Goal: Obtain resource: Download file/media

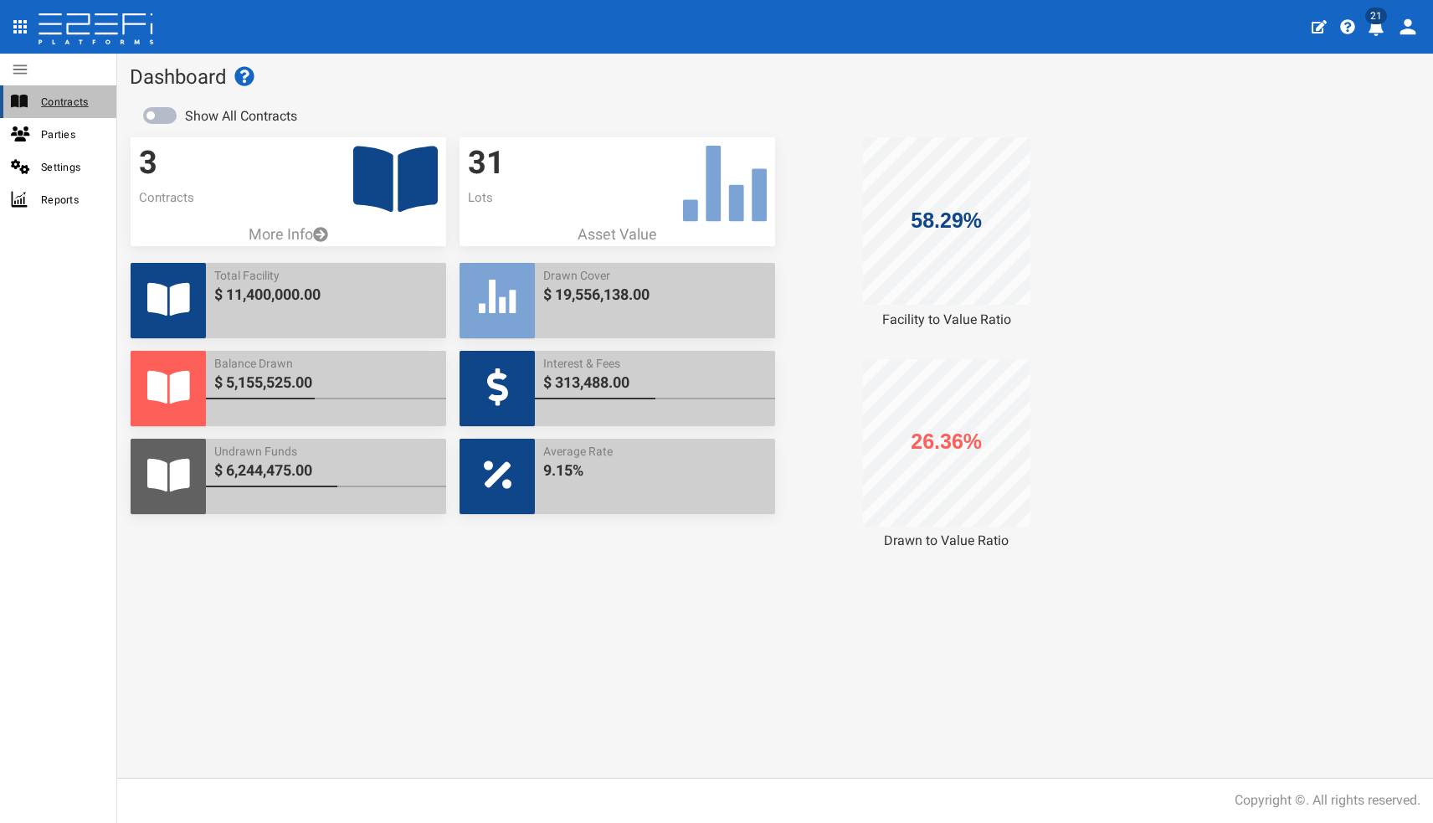
click at [70, 100] on span "Contracts" at bounding box center [72, 101] width 62 height 19
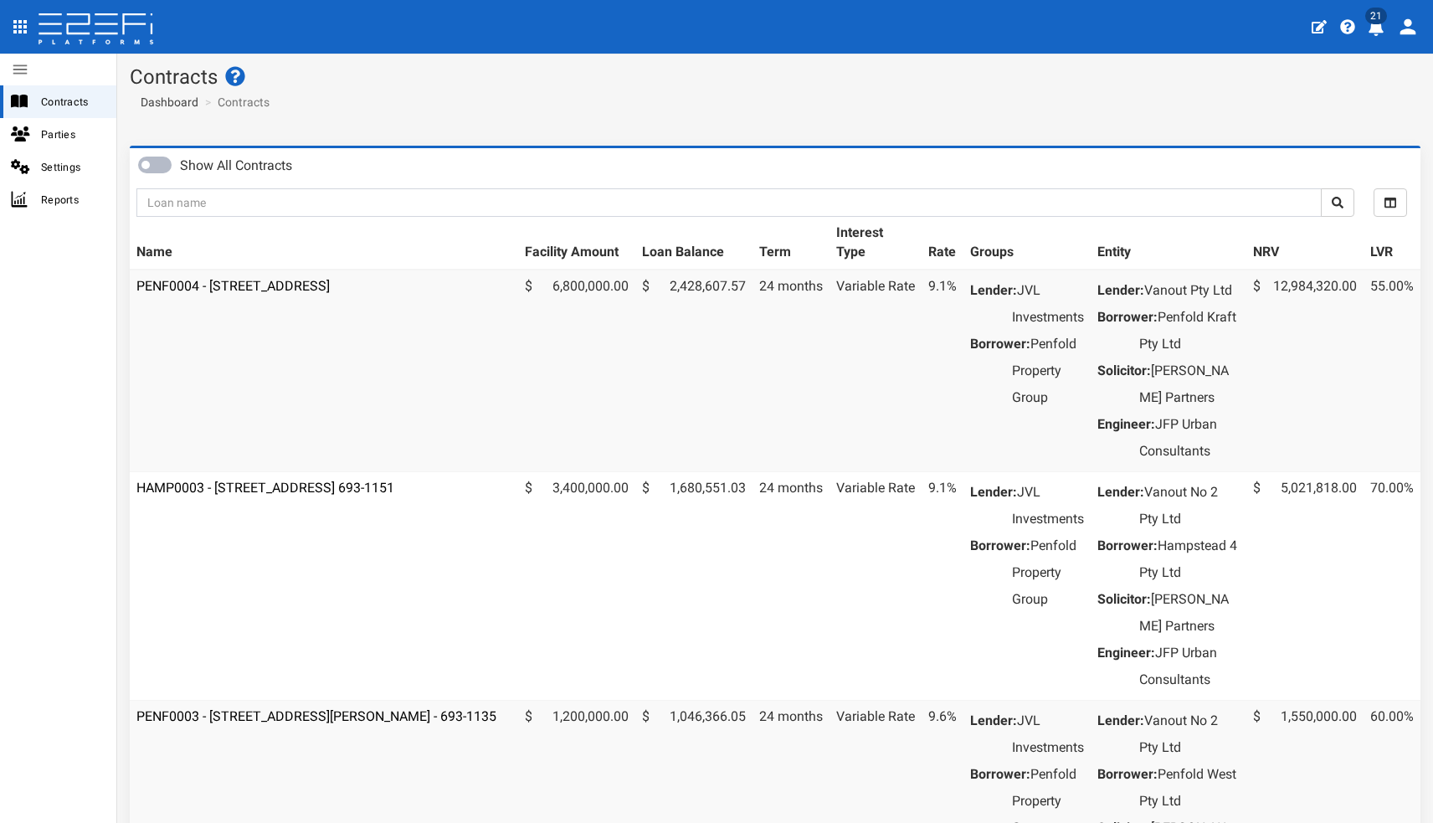
scroll to position [377, 0]
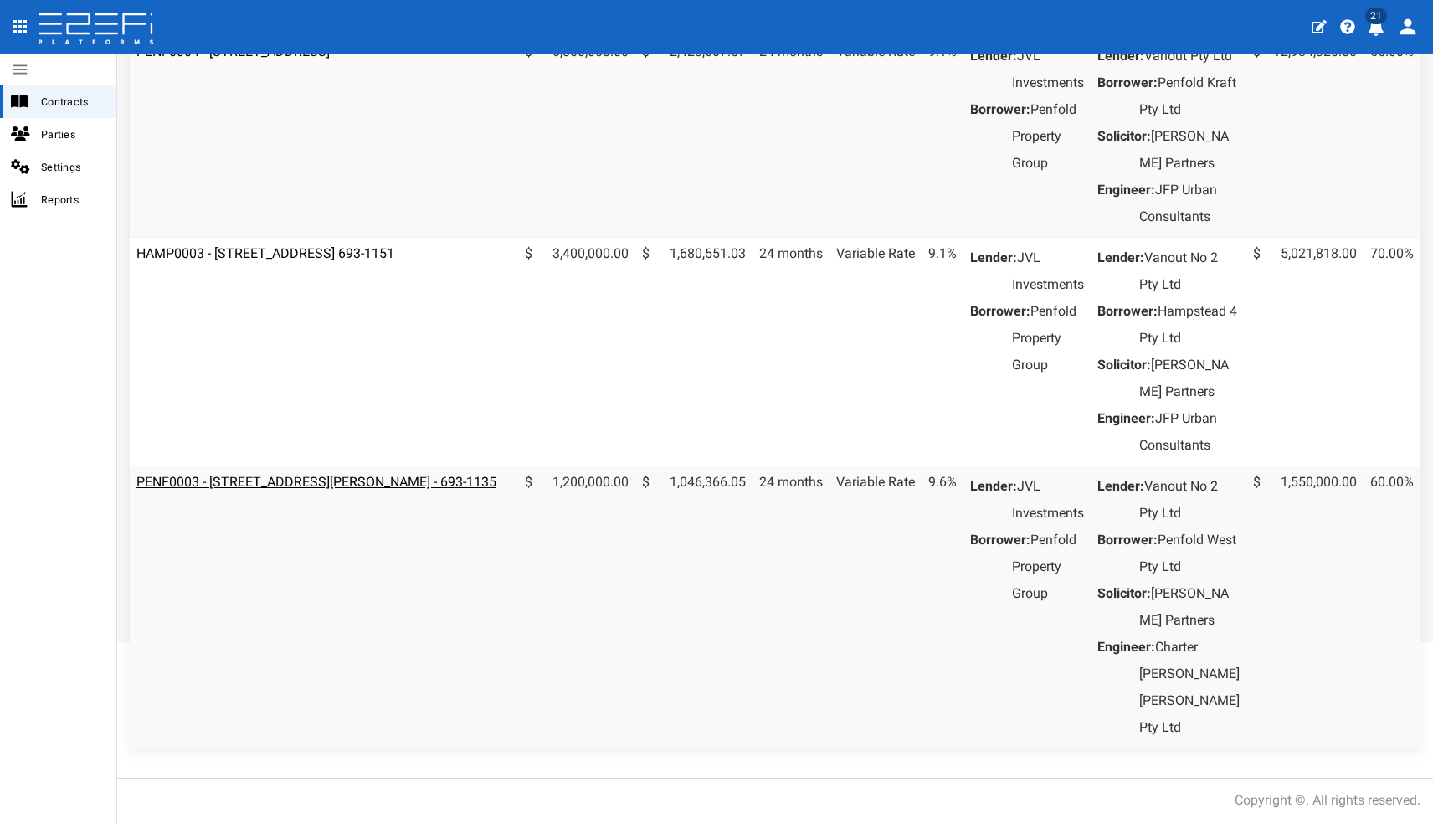
click at [336, 474] on link "PENF0003 - [STREET_ADDRESS][PERSON_NAME] - 693-1135" at bounding box center [316, 482] width 360 height 16
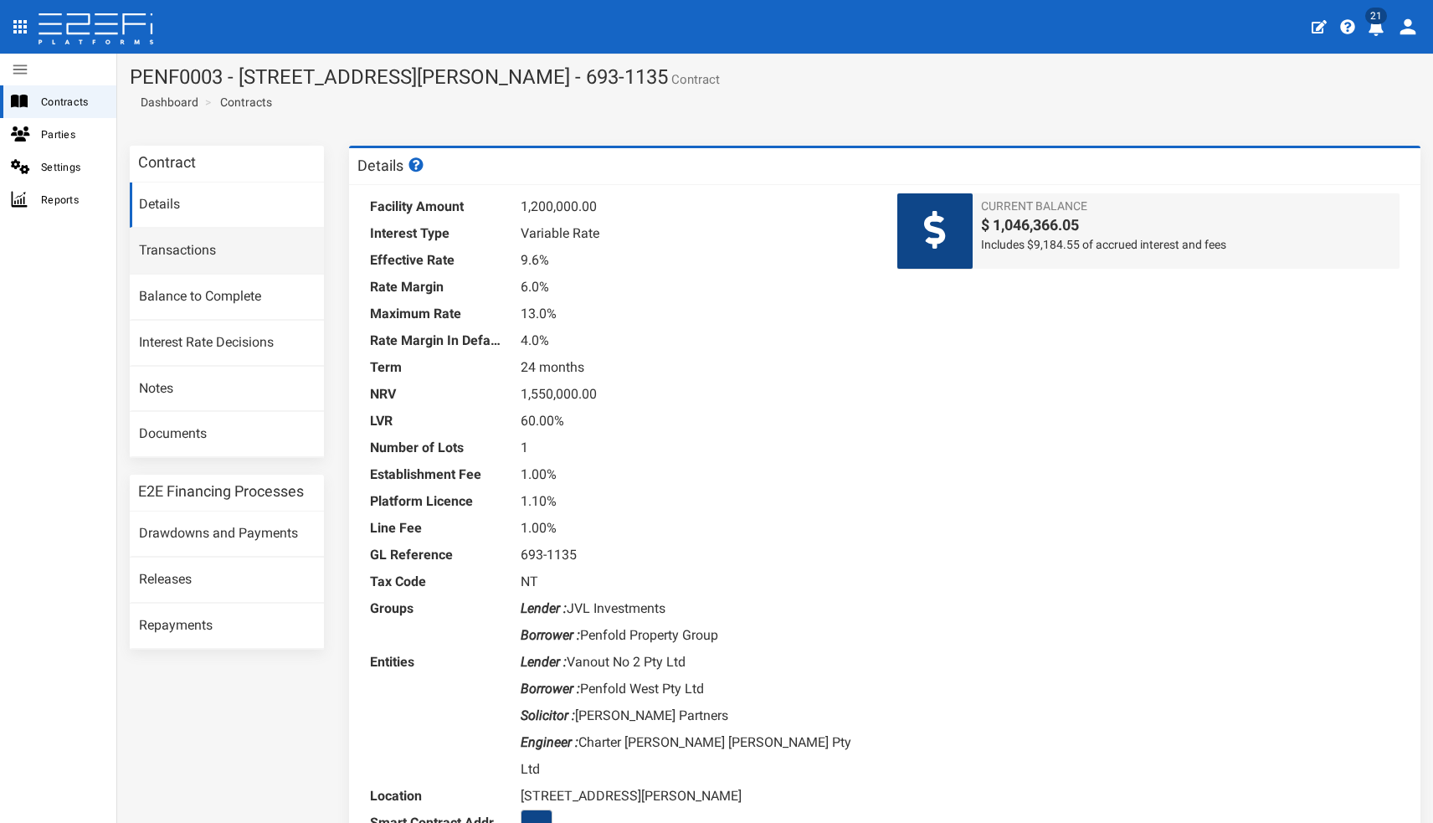
click at [181, 251] on link "Transactions" at bounding box center [227, 250] width 194 height 45
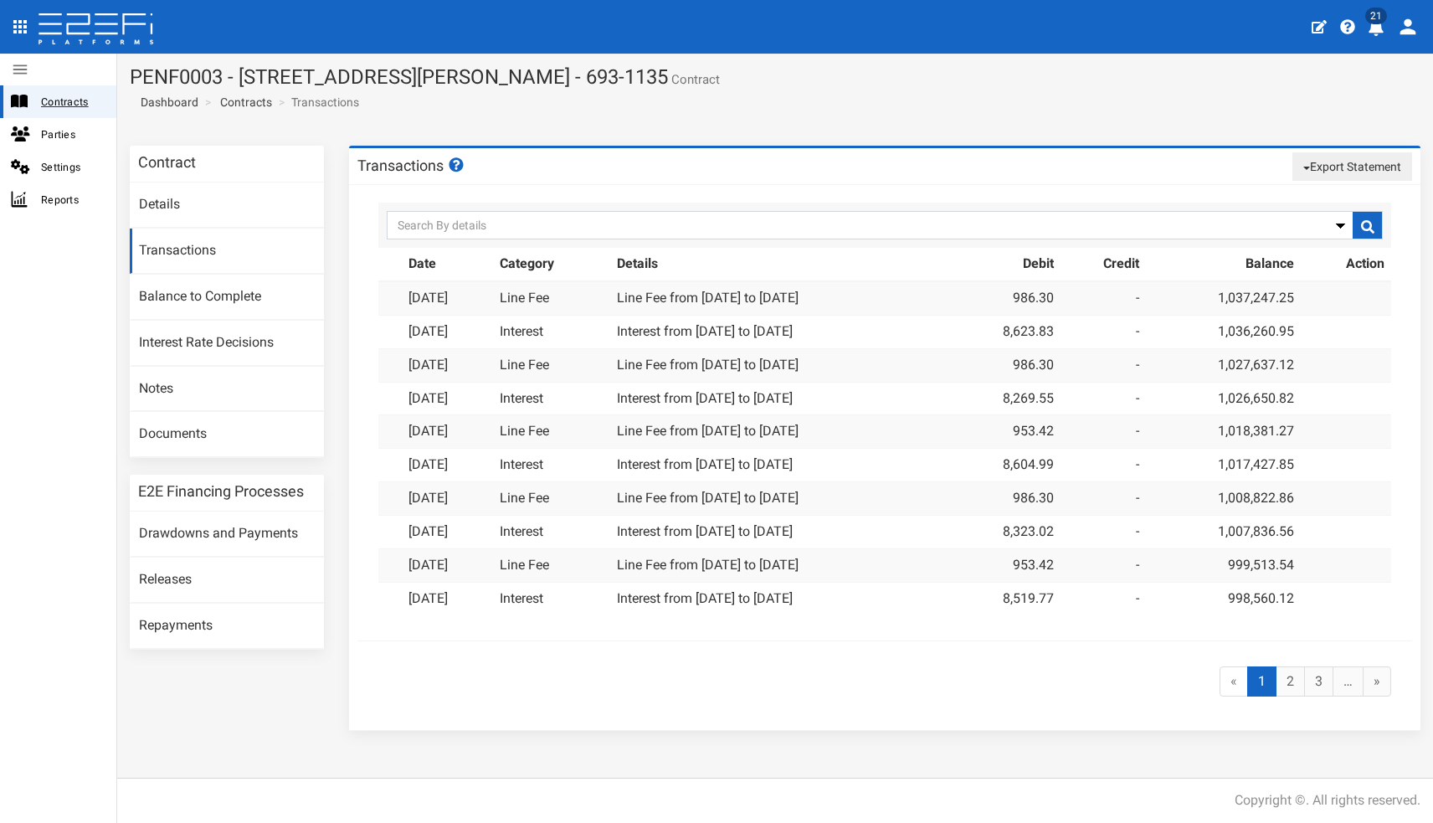
click at [76, 102] on span "Contracts" at bounding box center [72, 101] width 62 height 19
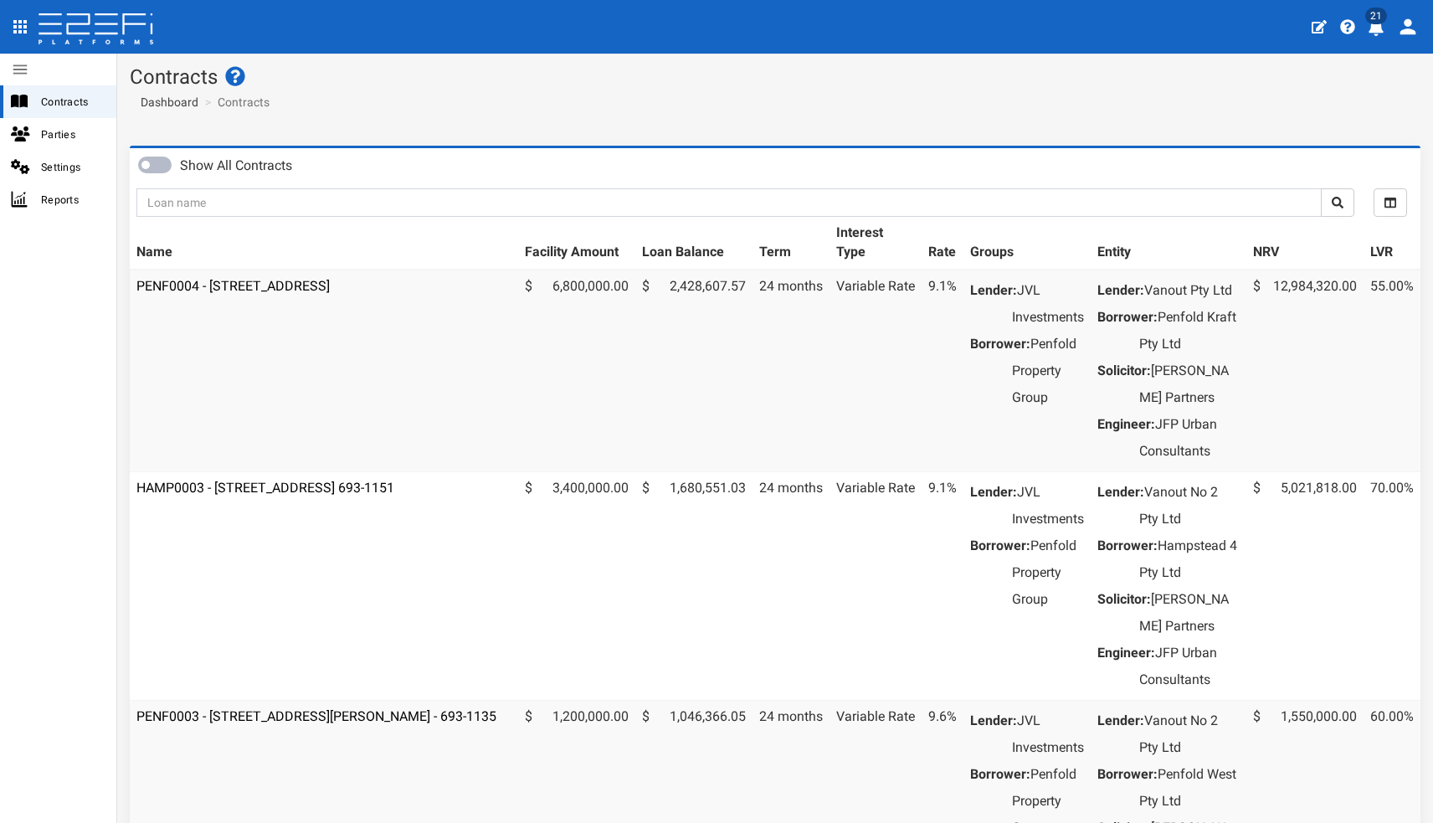
scroll to position [53, 0]
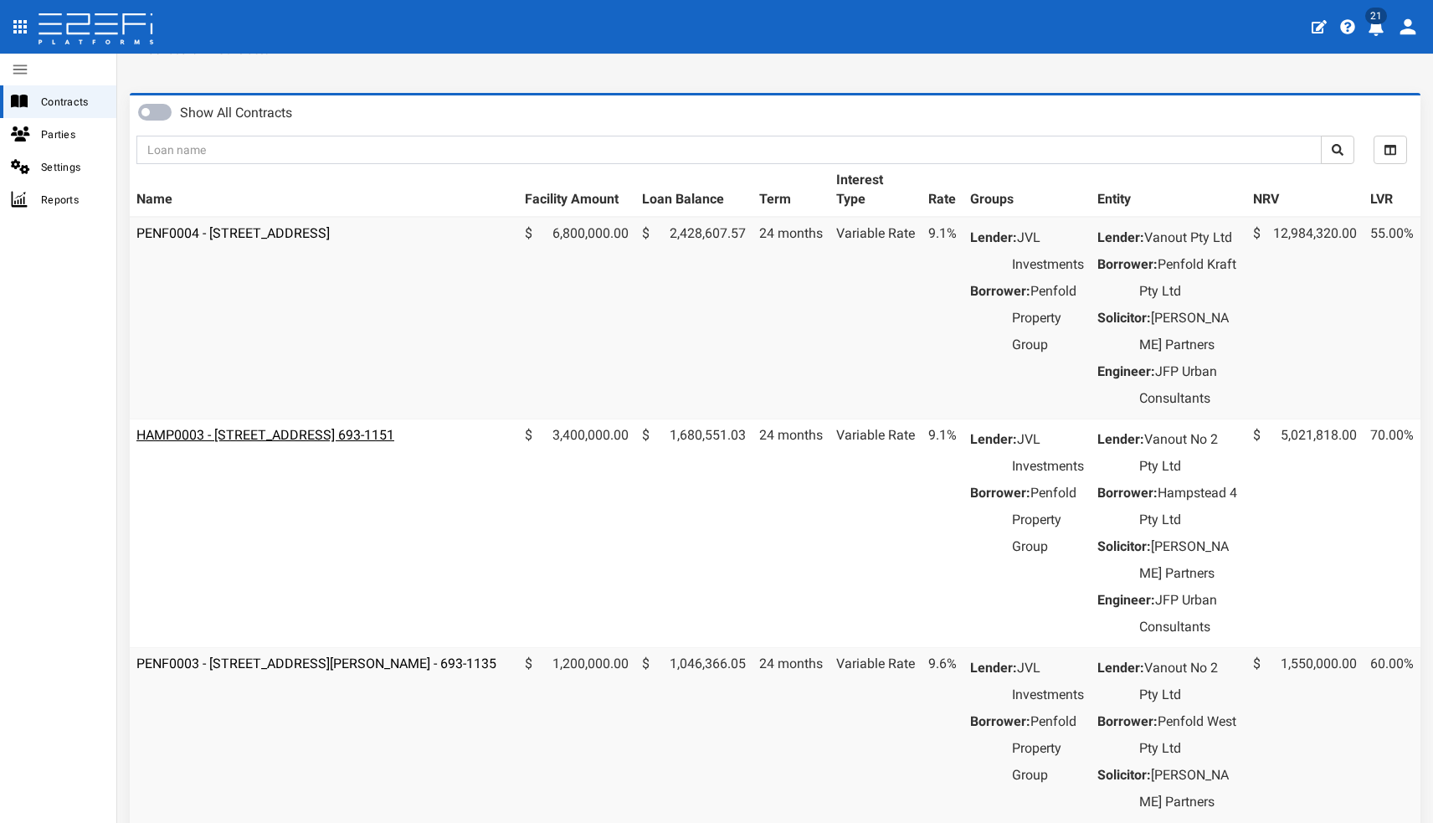
click at [347, 443] on link "HAMP0003 - [STREET_ADDRESS] 693-1151" at bounding box center [265, 435] width 258 height 16
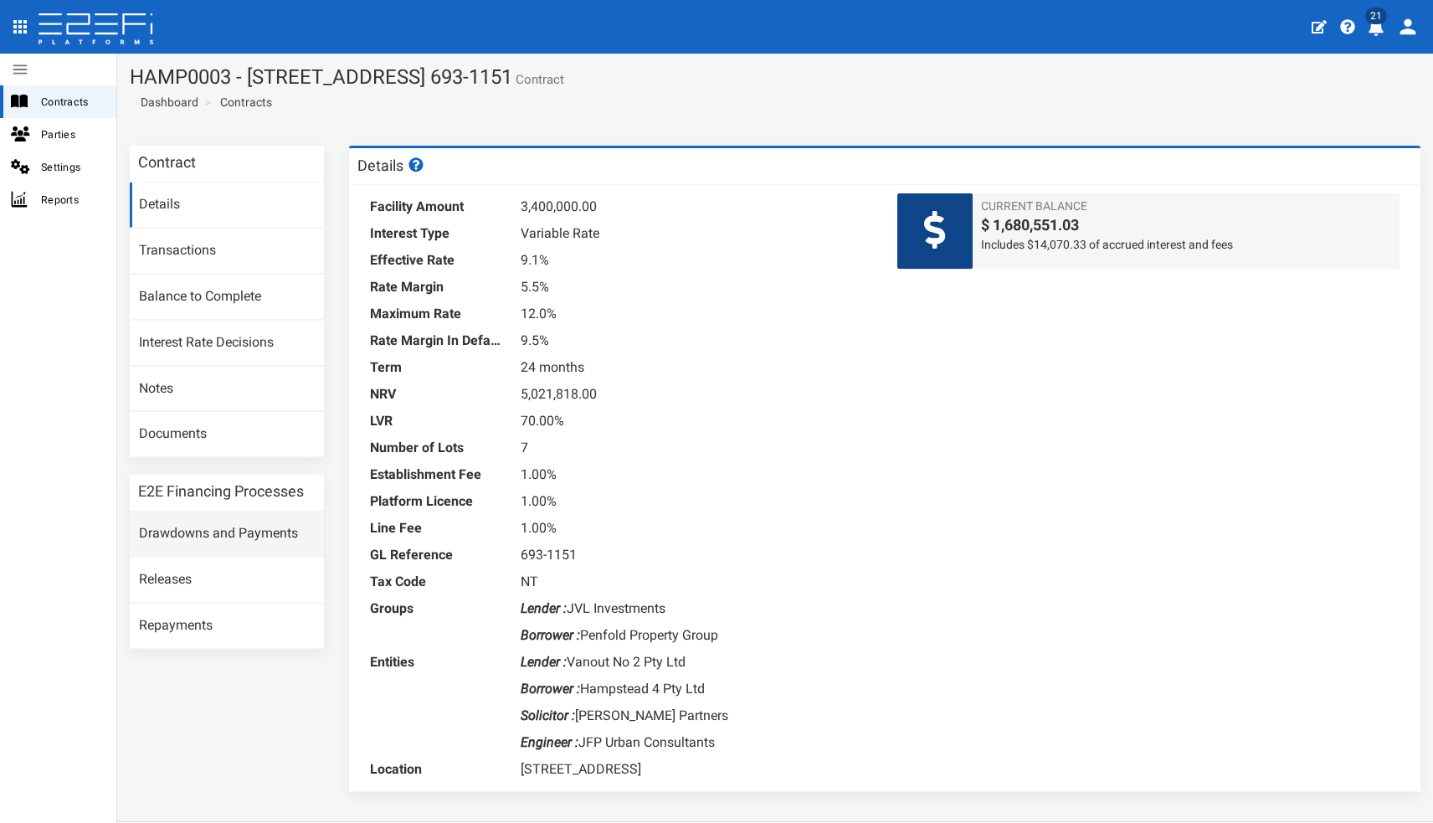
click at [259, 521] on link "Drawdowns and Payments" at bounding box center [227, 533] width 194 height 45
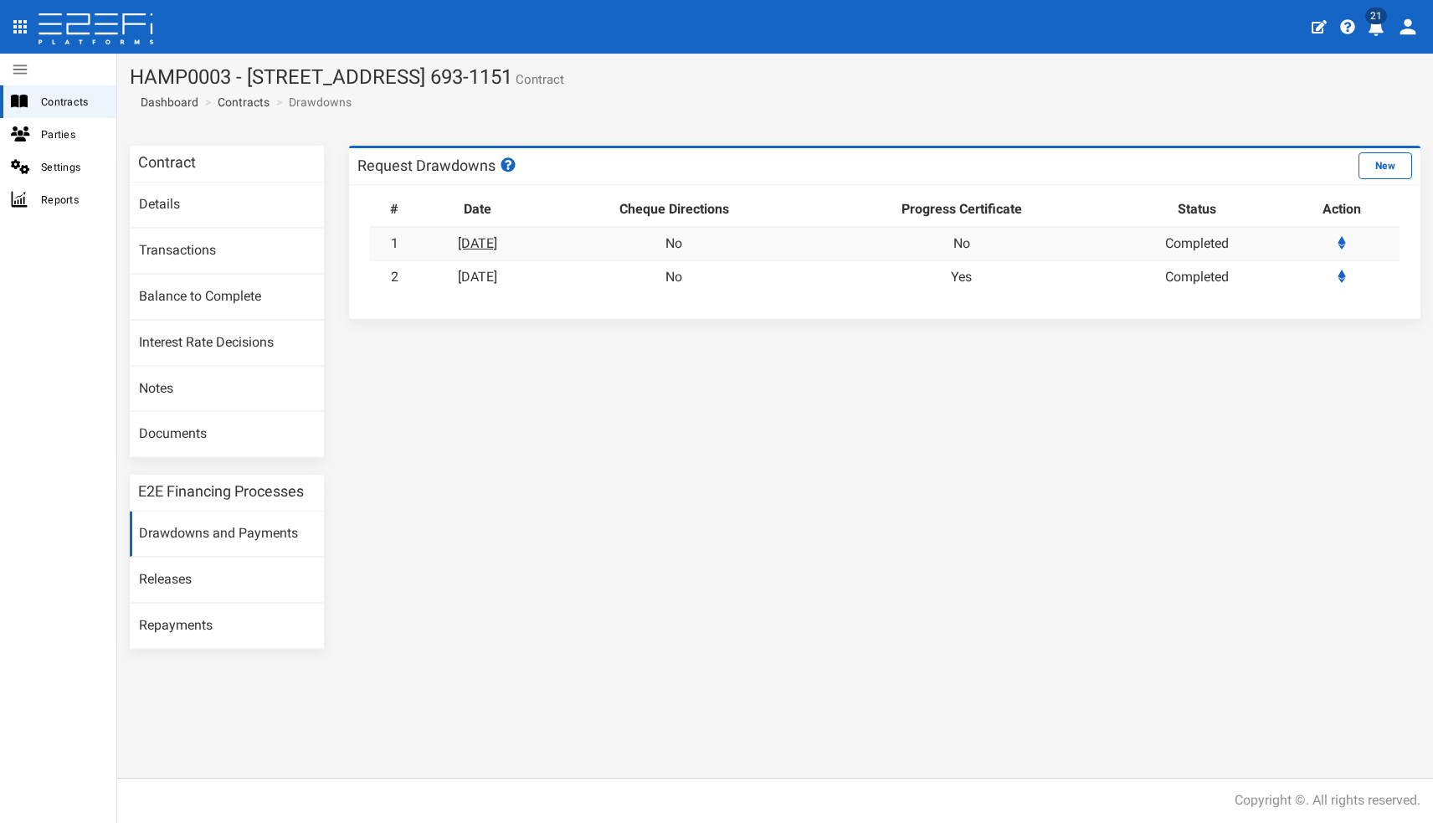
click at [497, 240] on link "[DATE]" at bounding box center [477, 243] width 39 height 16
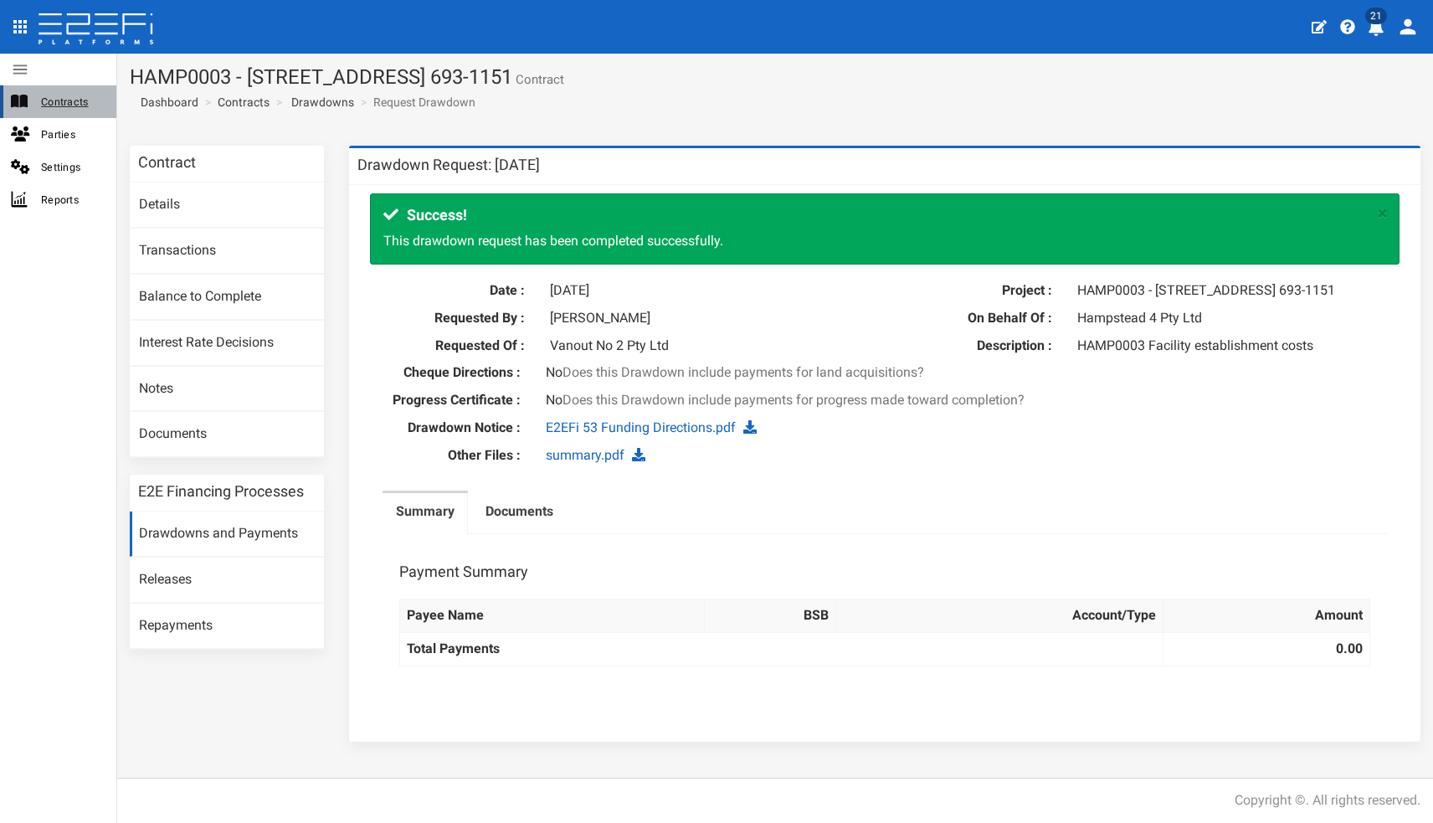
click at [81, 105] on span "Contracts" at bounding box center [72, 101] width 62 height 19
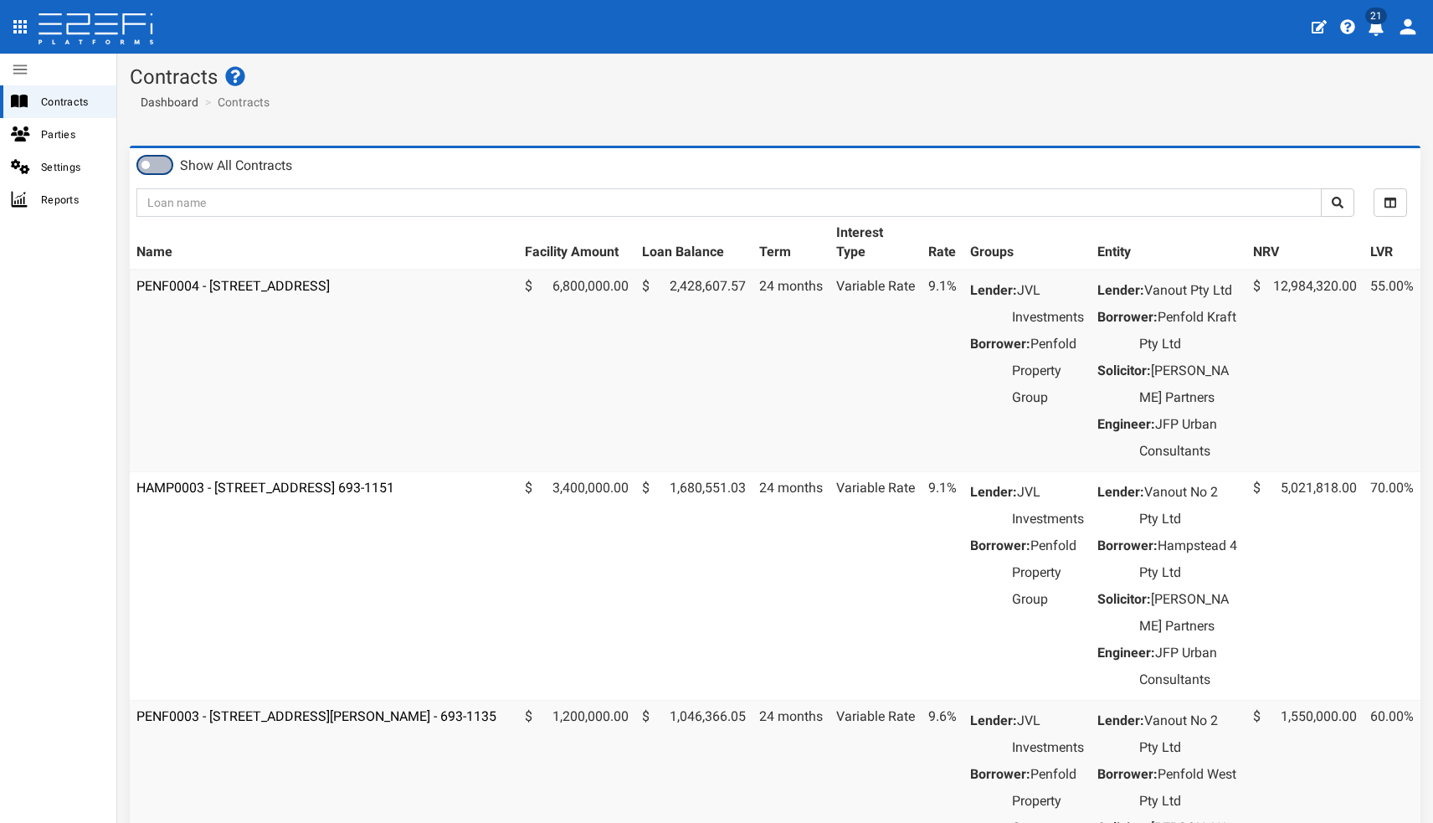
click at [154, 157] on span at bounding box center [154, 164] width 33 height 17
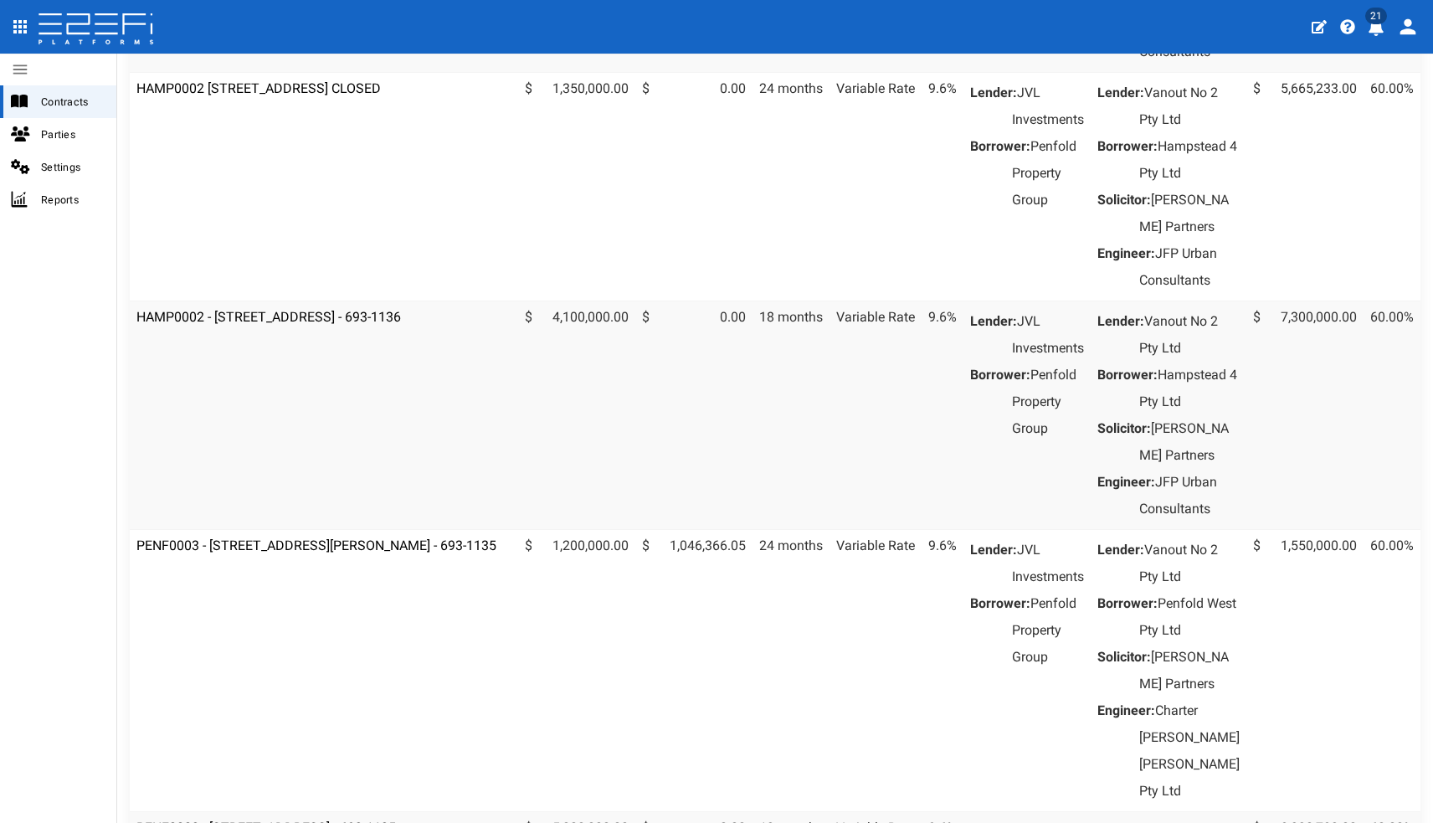
scroll to position [853, 0]
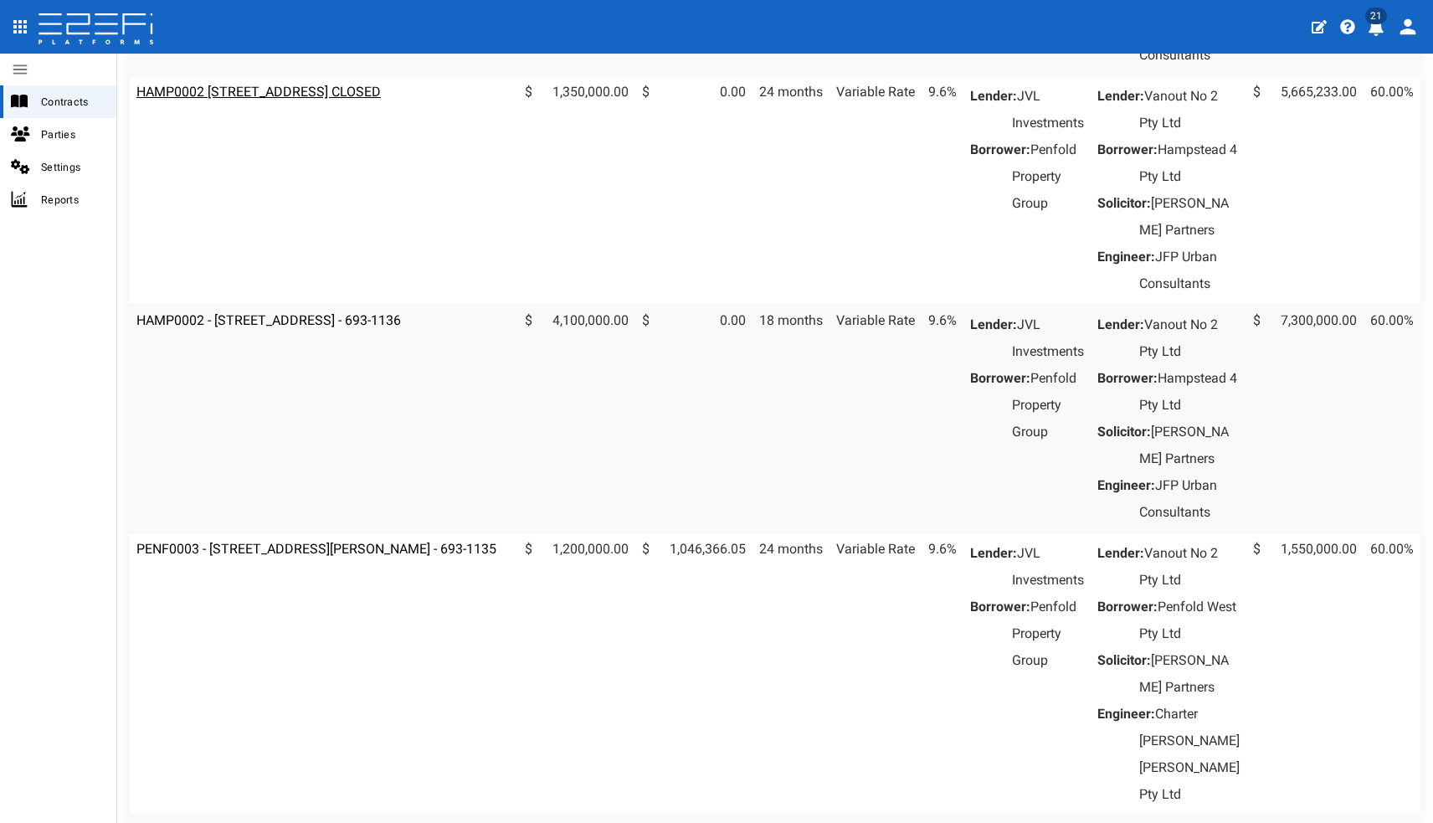
click at [305, 100] on link "HAMP0002 [STREET_ADDRESS] CLOSED" at bounding box center [258, 92] width 244 height 16
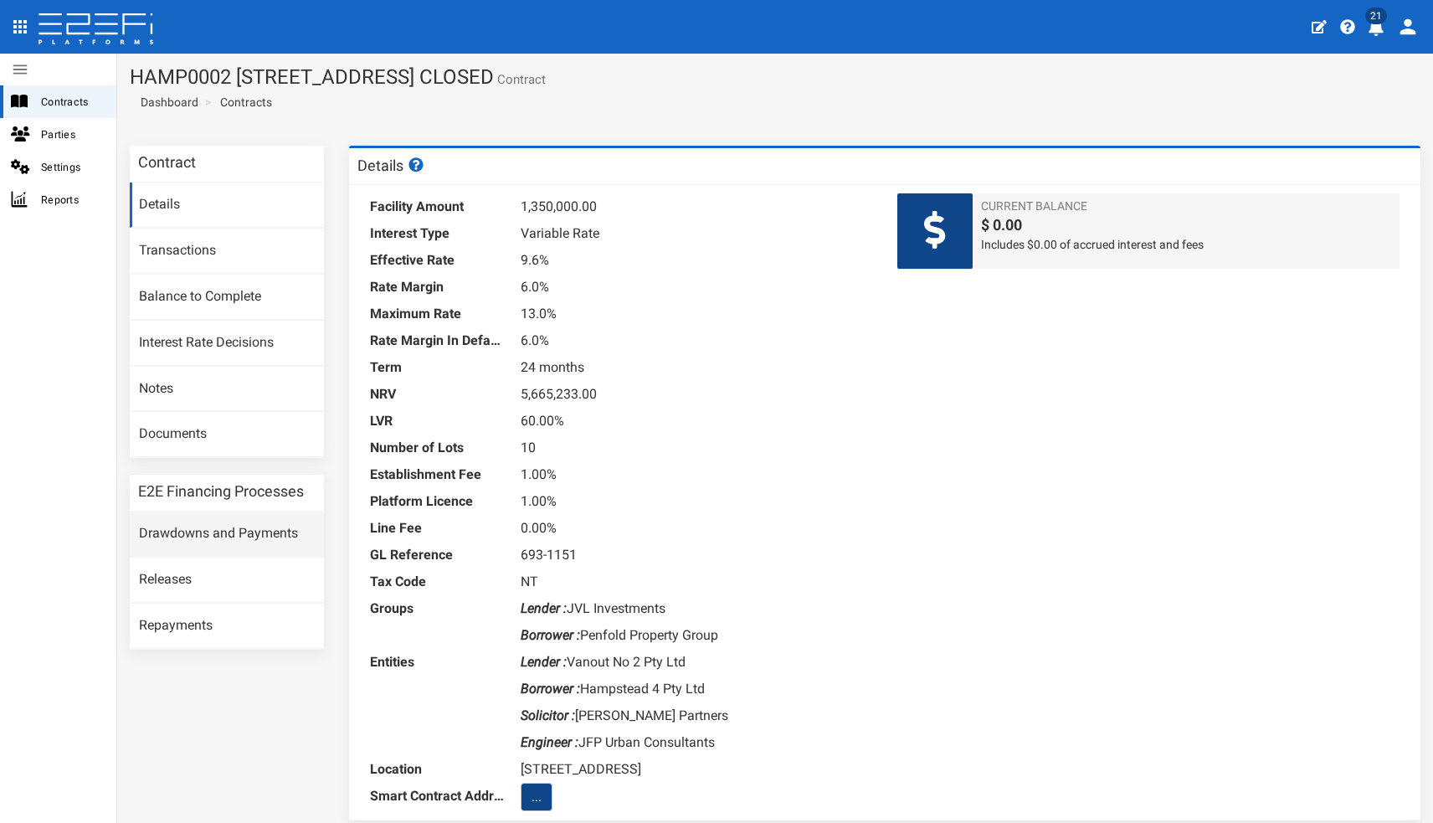
click at [218, 523] on link "Drawdowns and Payments" at bounding box center [227, 533] width 194 height 45
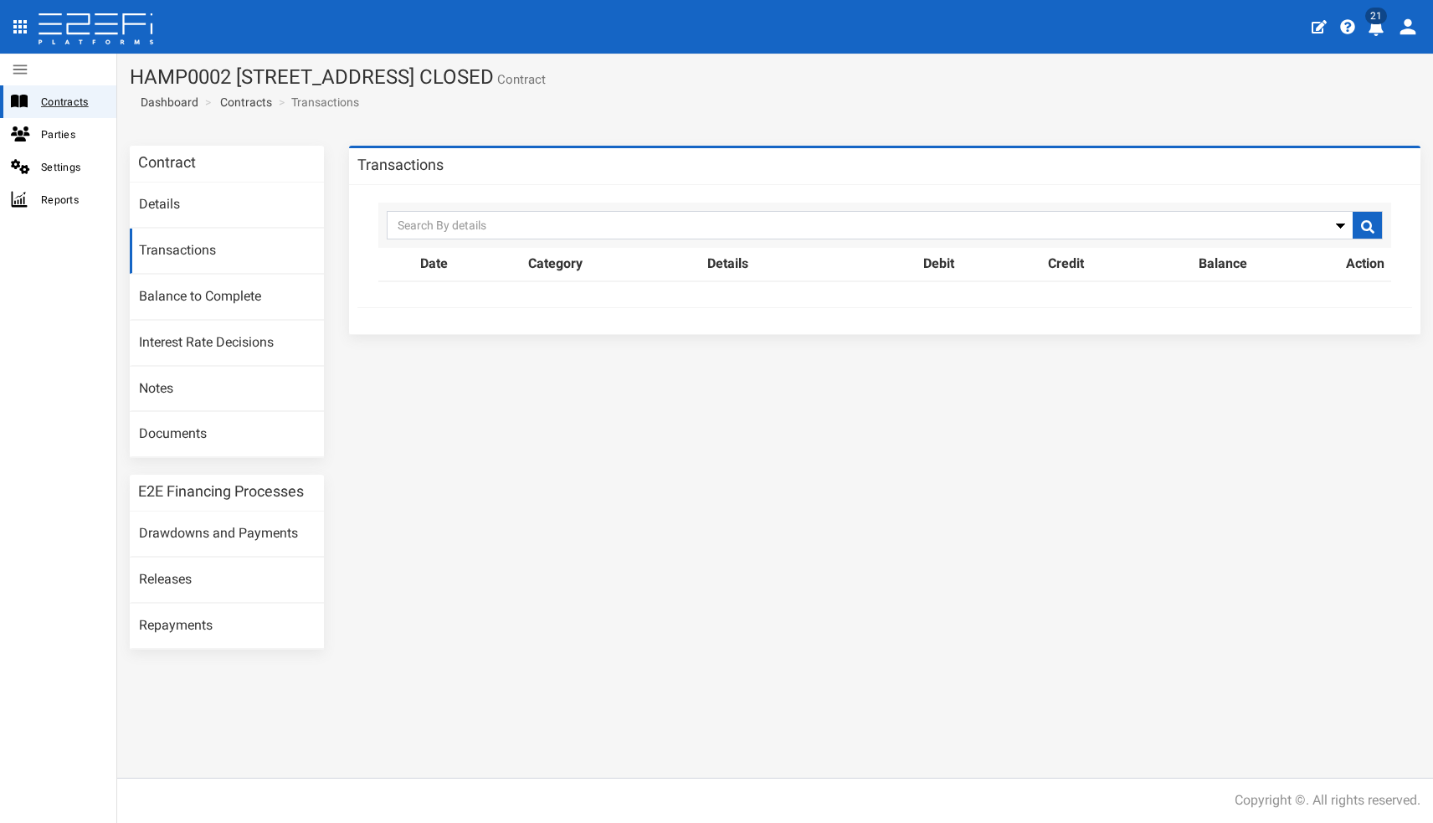
click at [79, 94] on span "Contracts" at bounding box center [72, 101] width 62 height 19
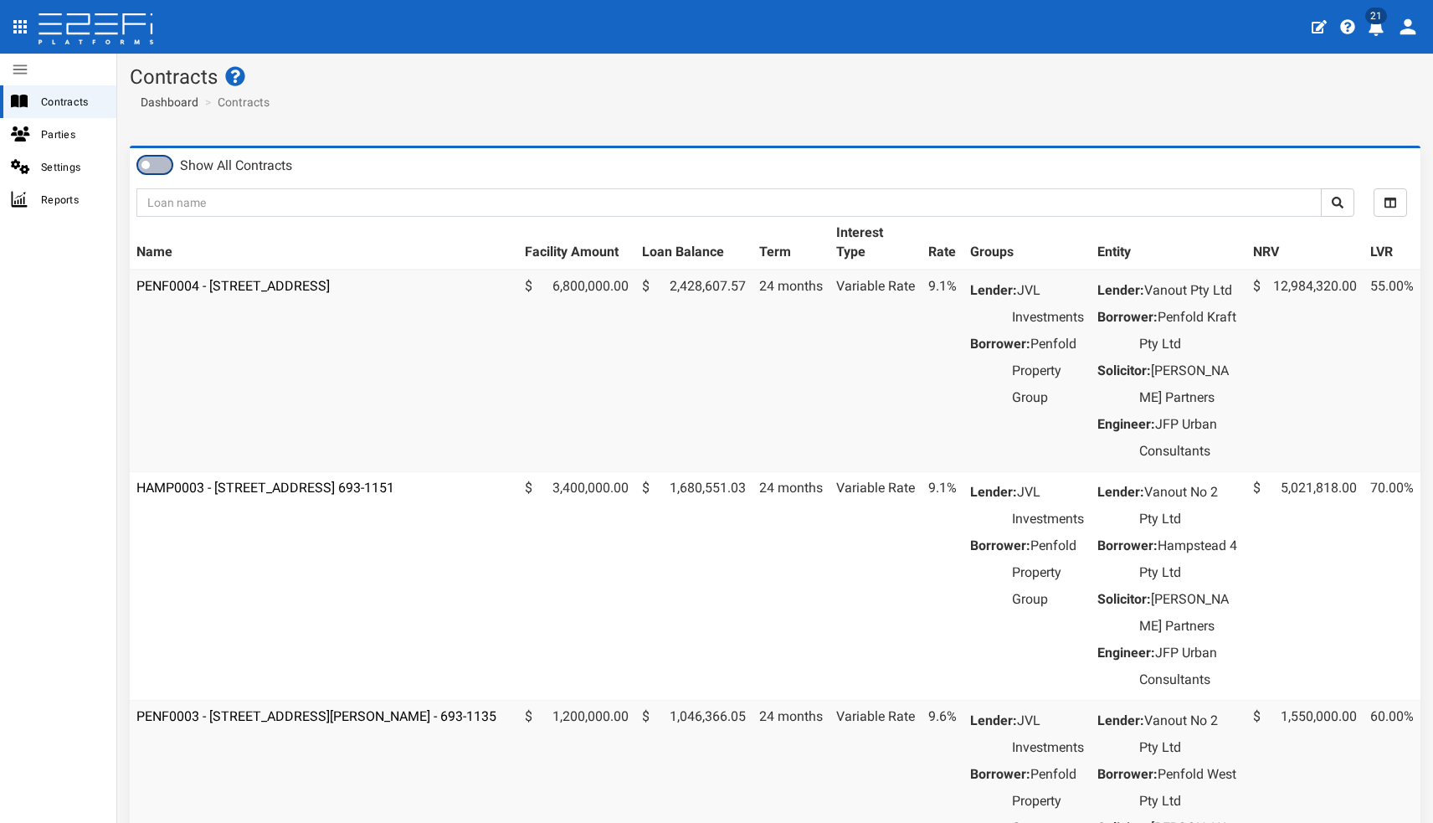
click at [149, 160] on span at bounding box center [154, 164] width 33 height 17
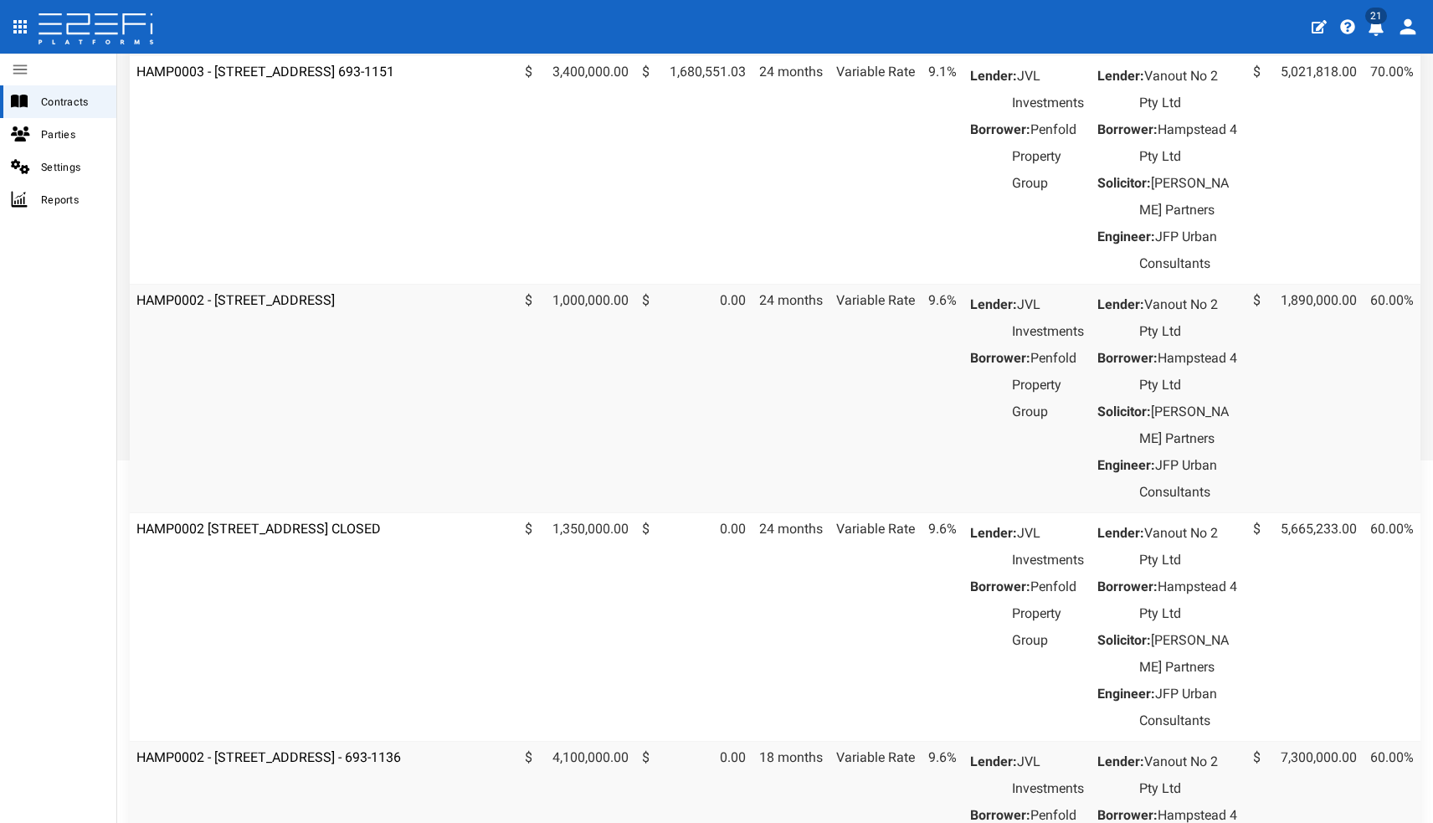
scroll to position [423, 0]
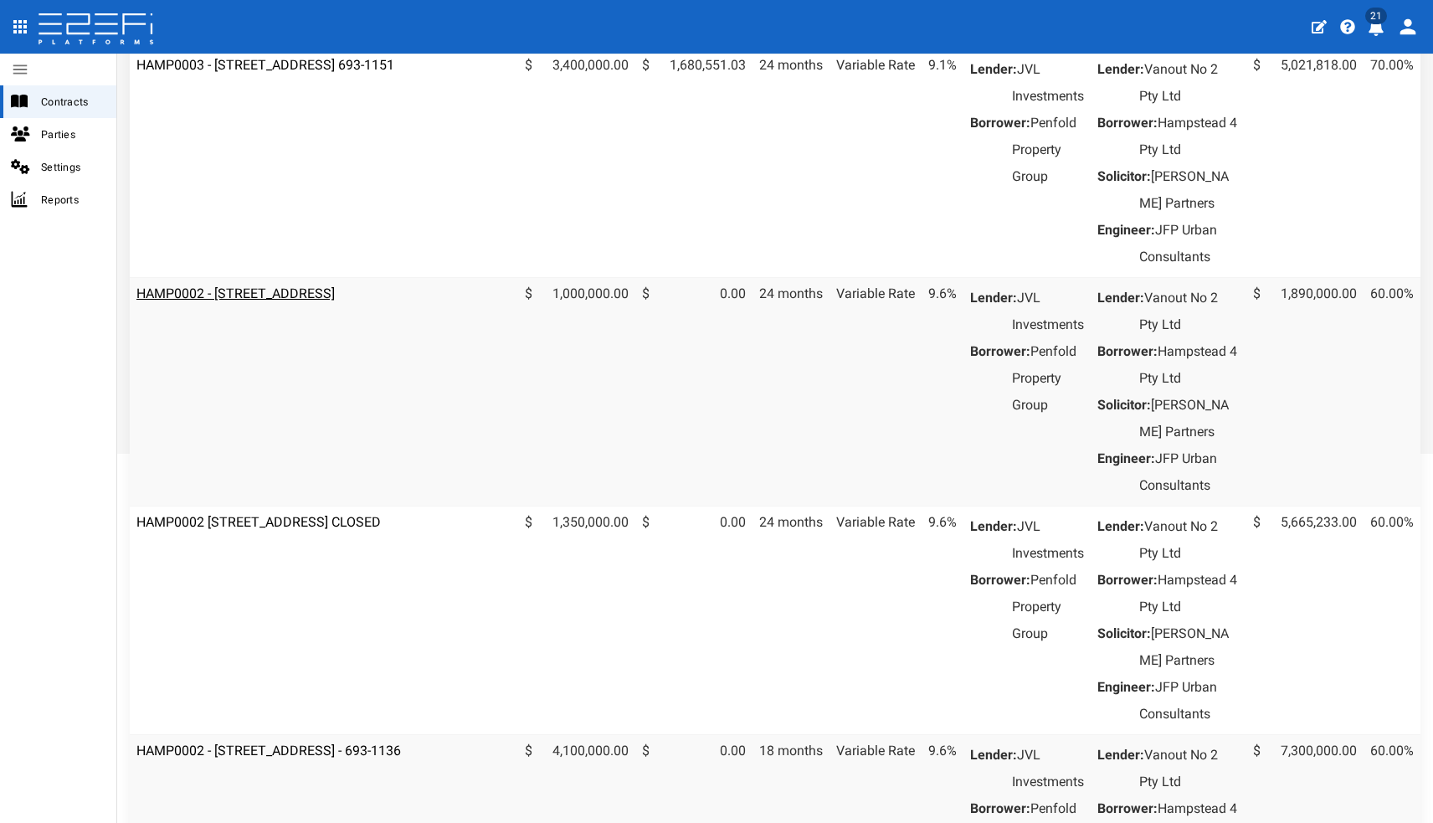
click at [334, 301] on link "HAMP0002 - [STREET_ADDRESS]" at bounding box center [235, 293] width 198 height 16
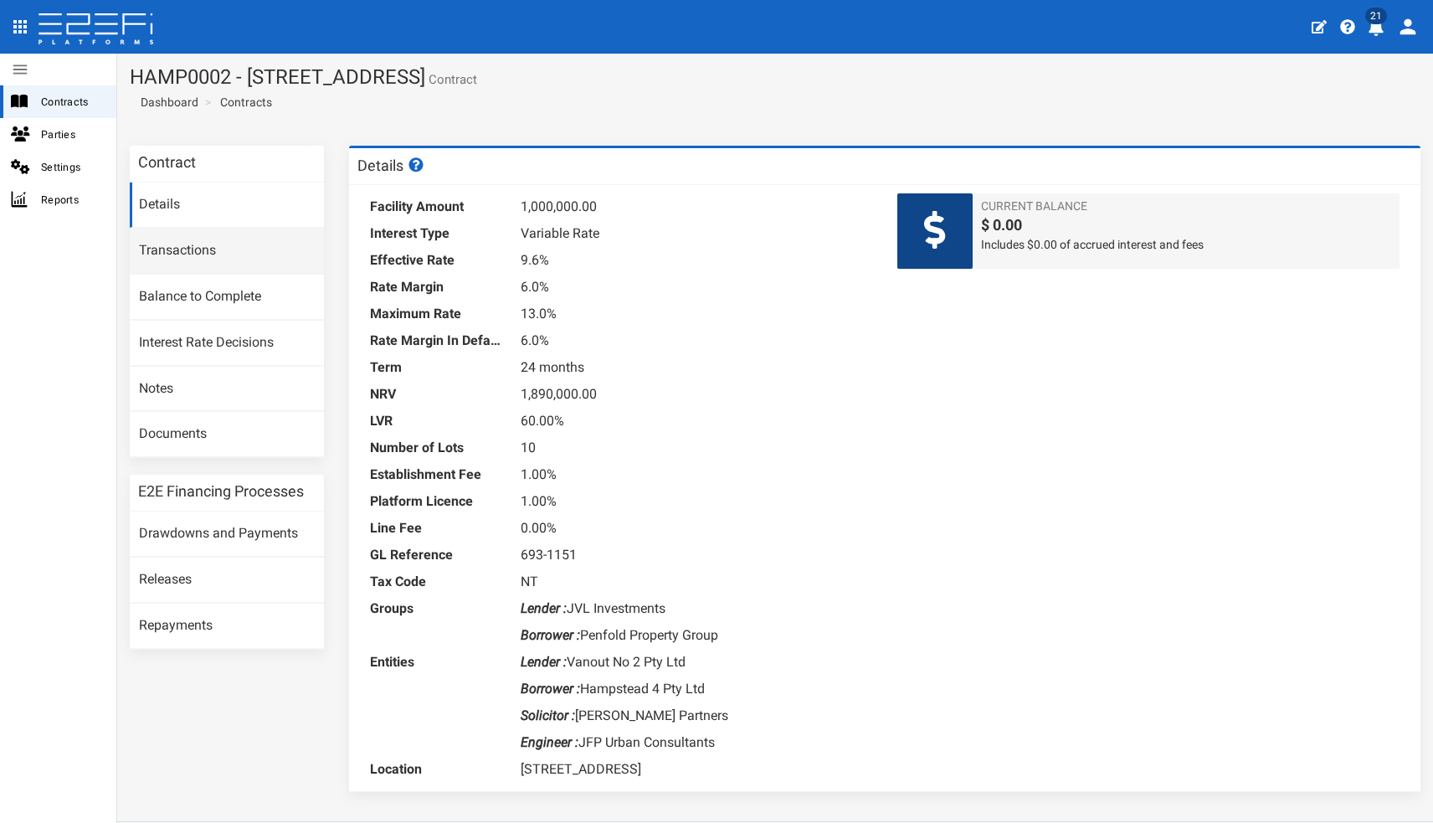
click at [197, 244] on link "Transactions" at bounding box center [227, 250] width 194 height 45
click at [203, 255] on link "Transactions" at bounding box center [227, 250] width 194 height 45
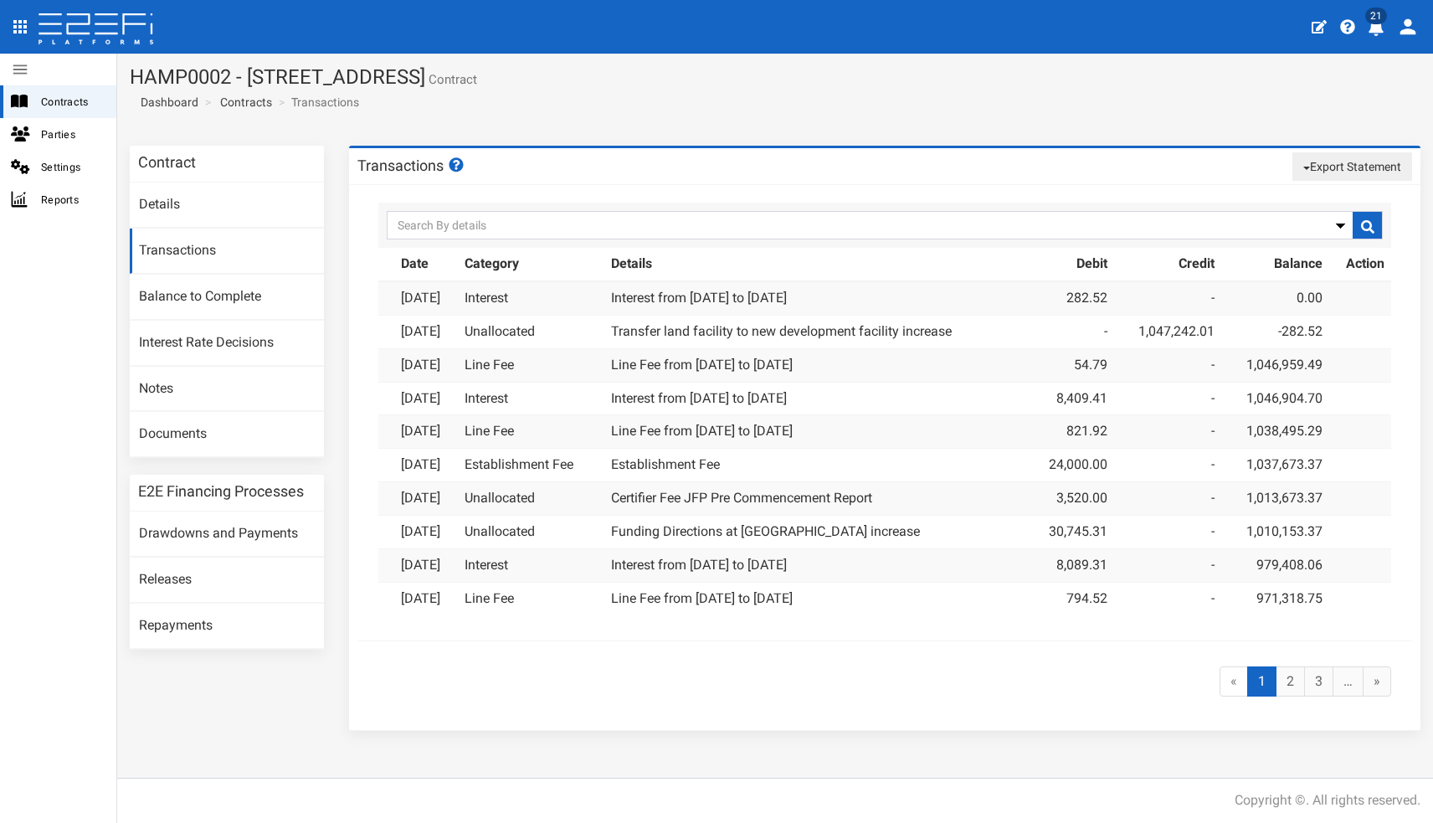
click at [171, 250] on link "Transactions" at bounding box center [227, 250] width 194 height 45
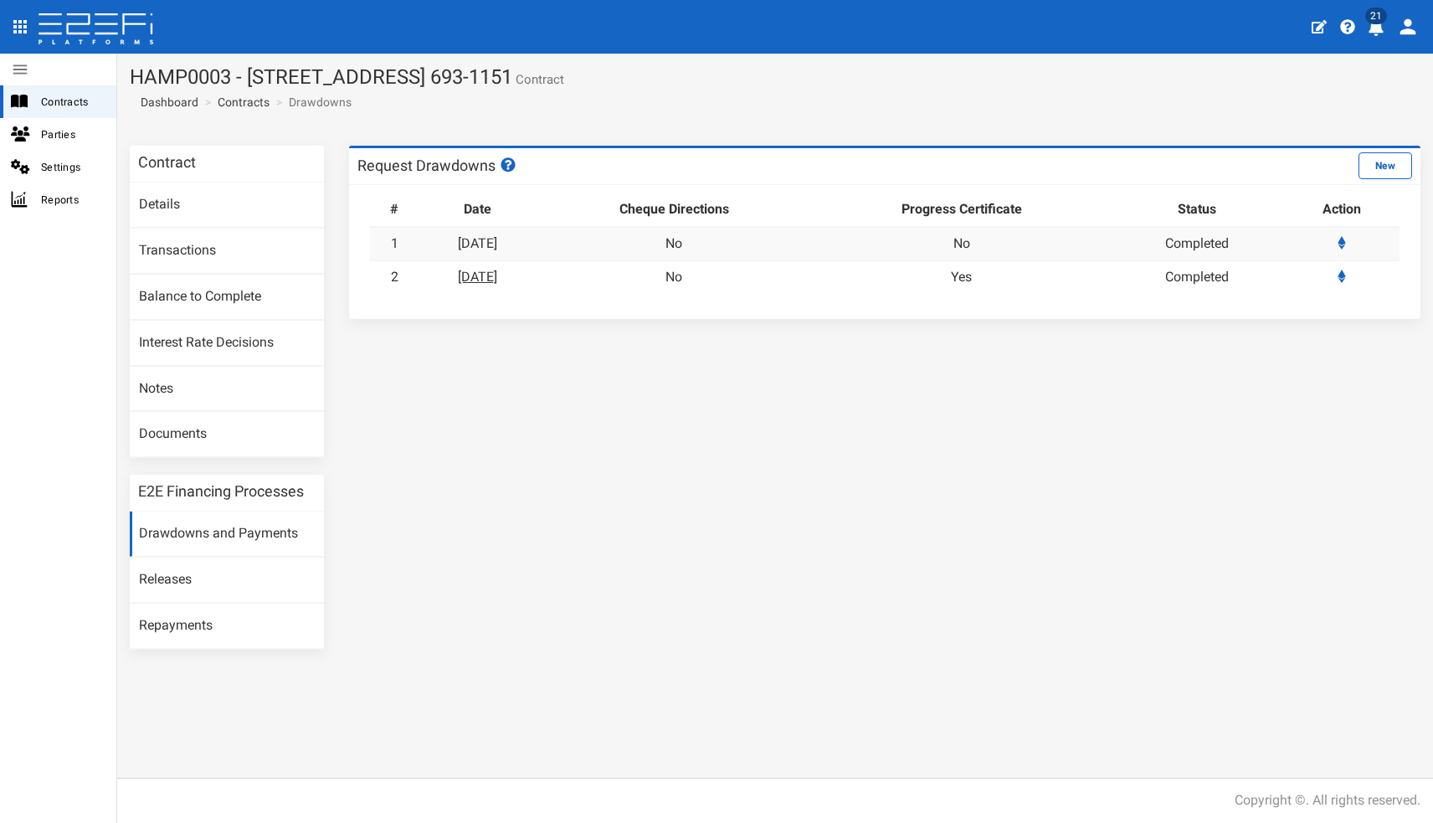
click at [489, 274] on link "[DATE]" at bounding box center [477, 277] width 39 height 16
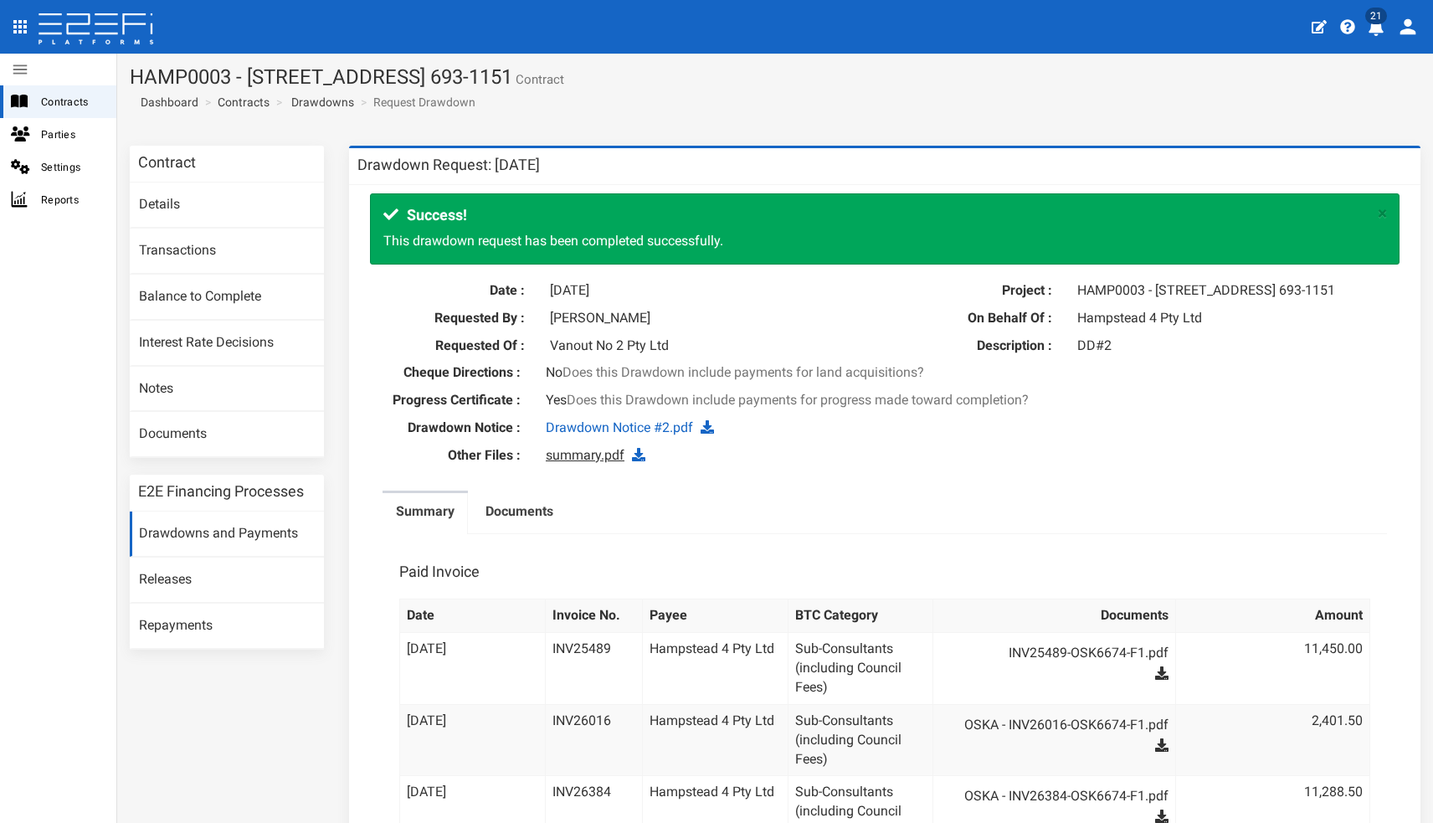
click at [610, 463] on link "summary.pdf" at bounding box center [585, 455] width 79 height 16
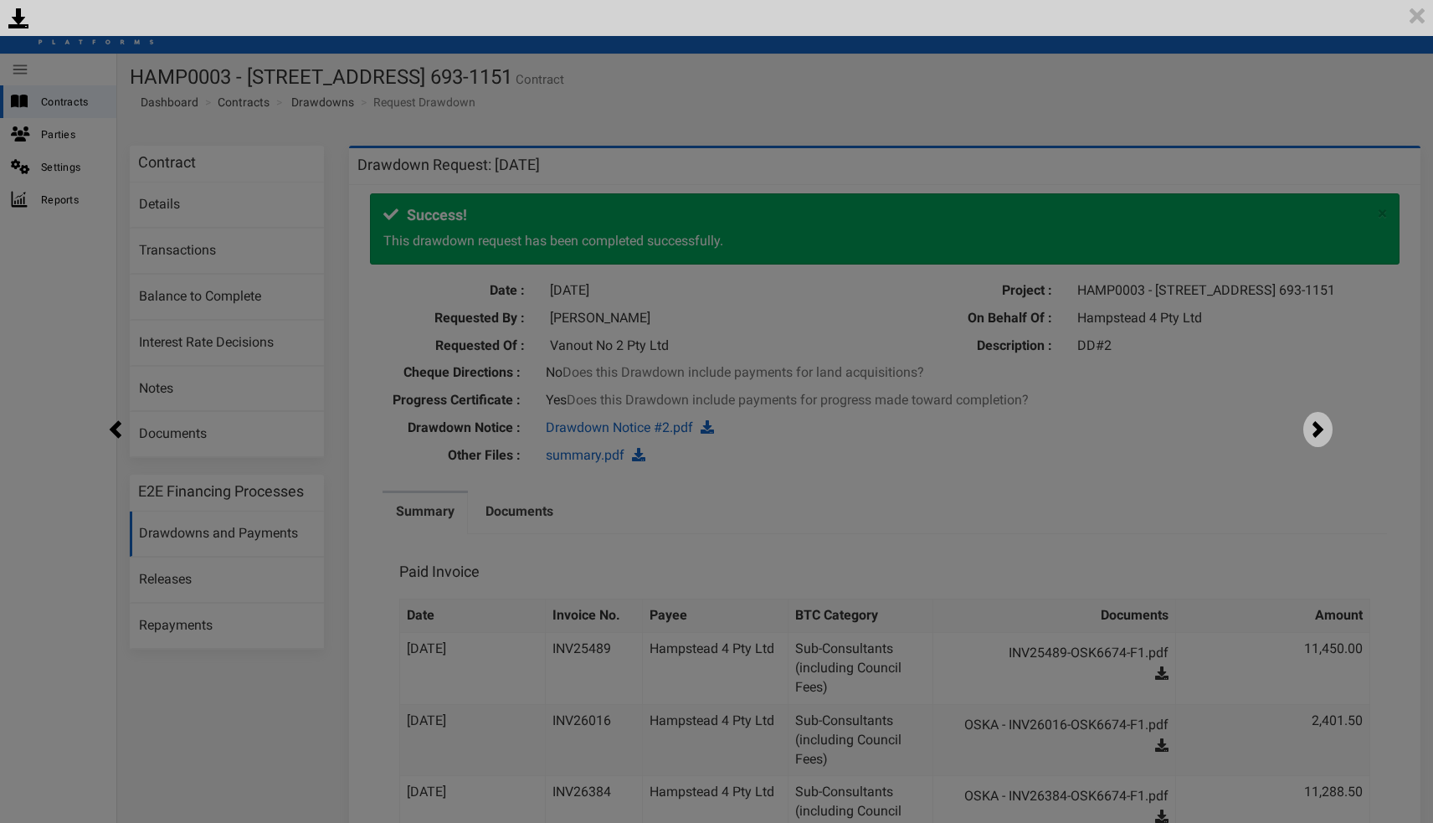
click at [1315, 435] on img at bounding box center [1317, 429] width 29 height 35
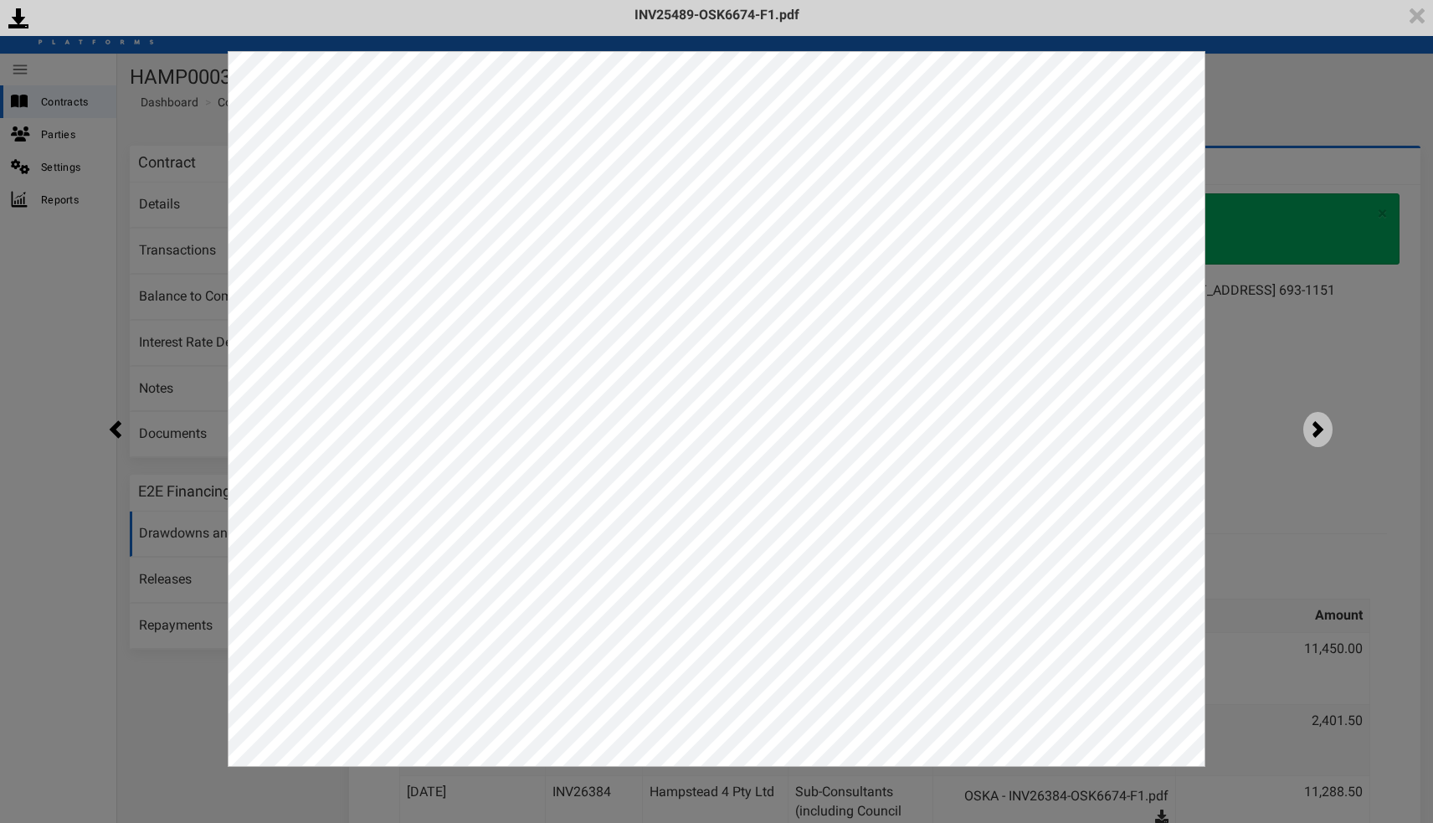
click at [1315, 435] on img at bounding box center [1317, 429] width 29 height 35
click at [1296, 576] on div "<p>Your browser does not support iframes.</p><script type="text/javascript">ale…" at bounding box center [716, 411] width 1433 height 823
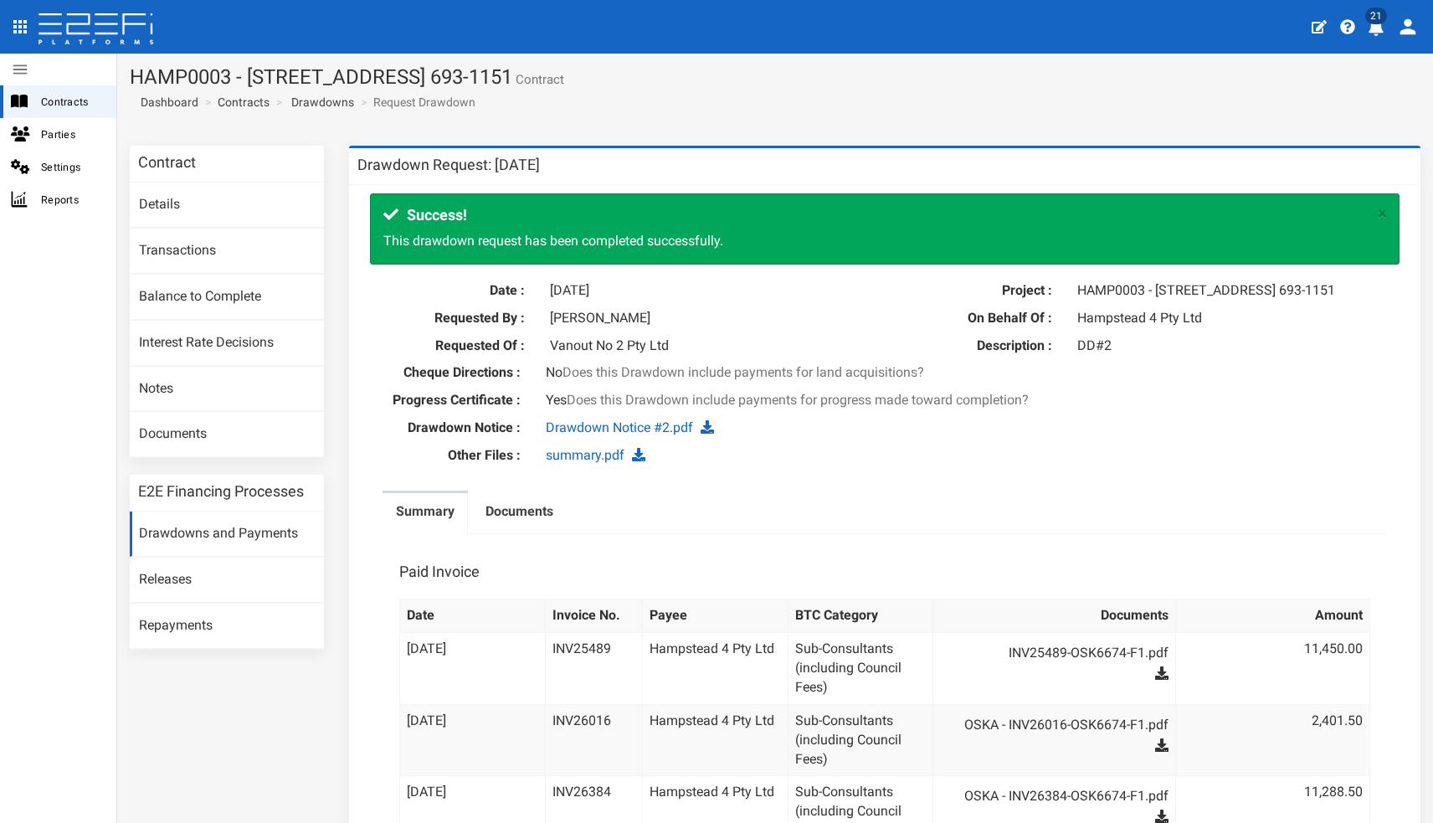
scroll to position [3, 0]
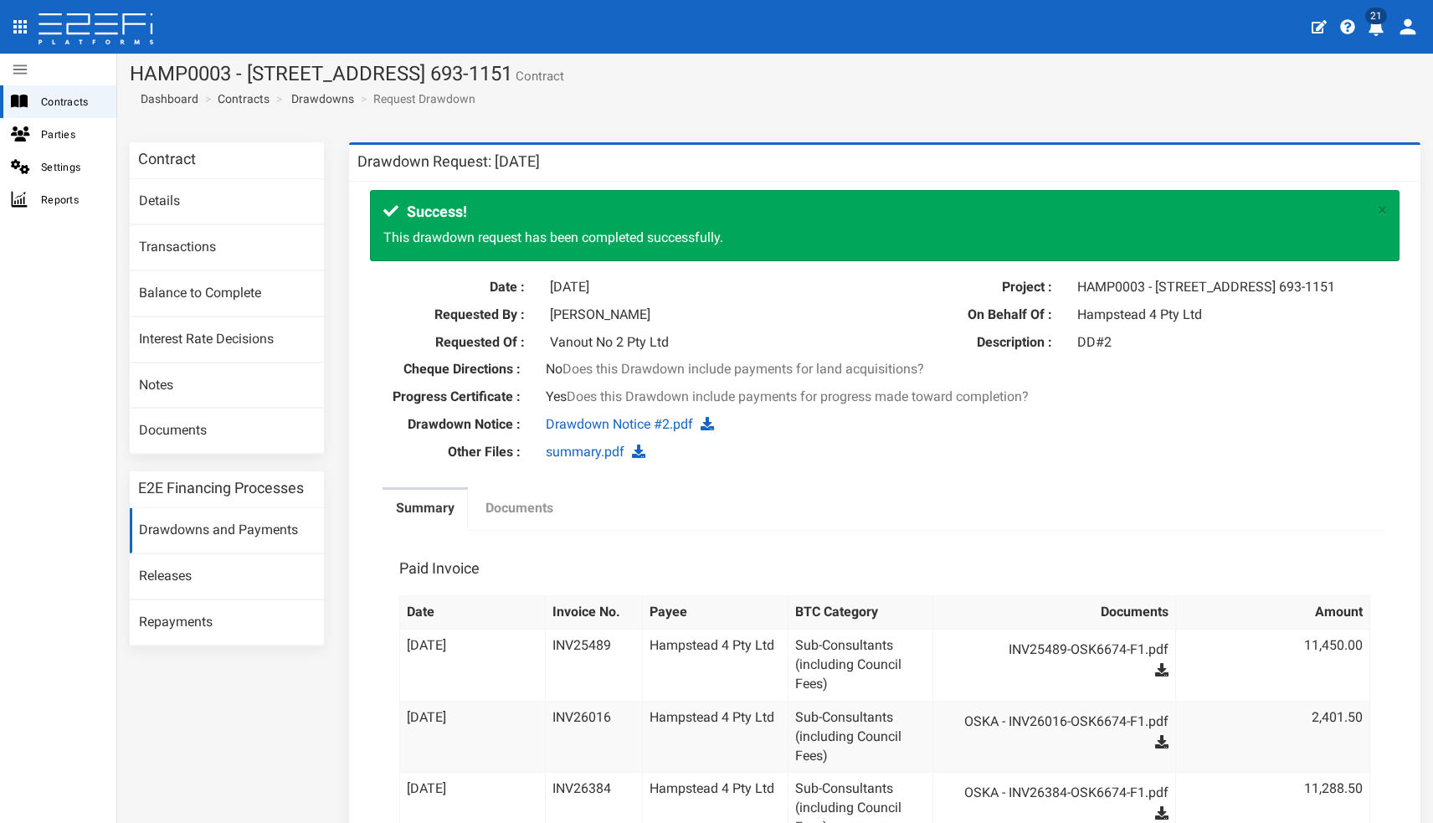
click at [533, 513] on label "Documents" at bounding box center [519, 508] width 68 height 19
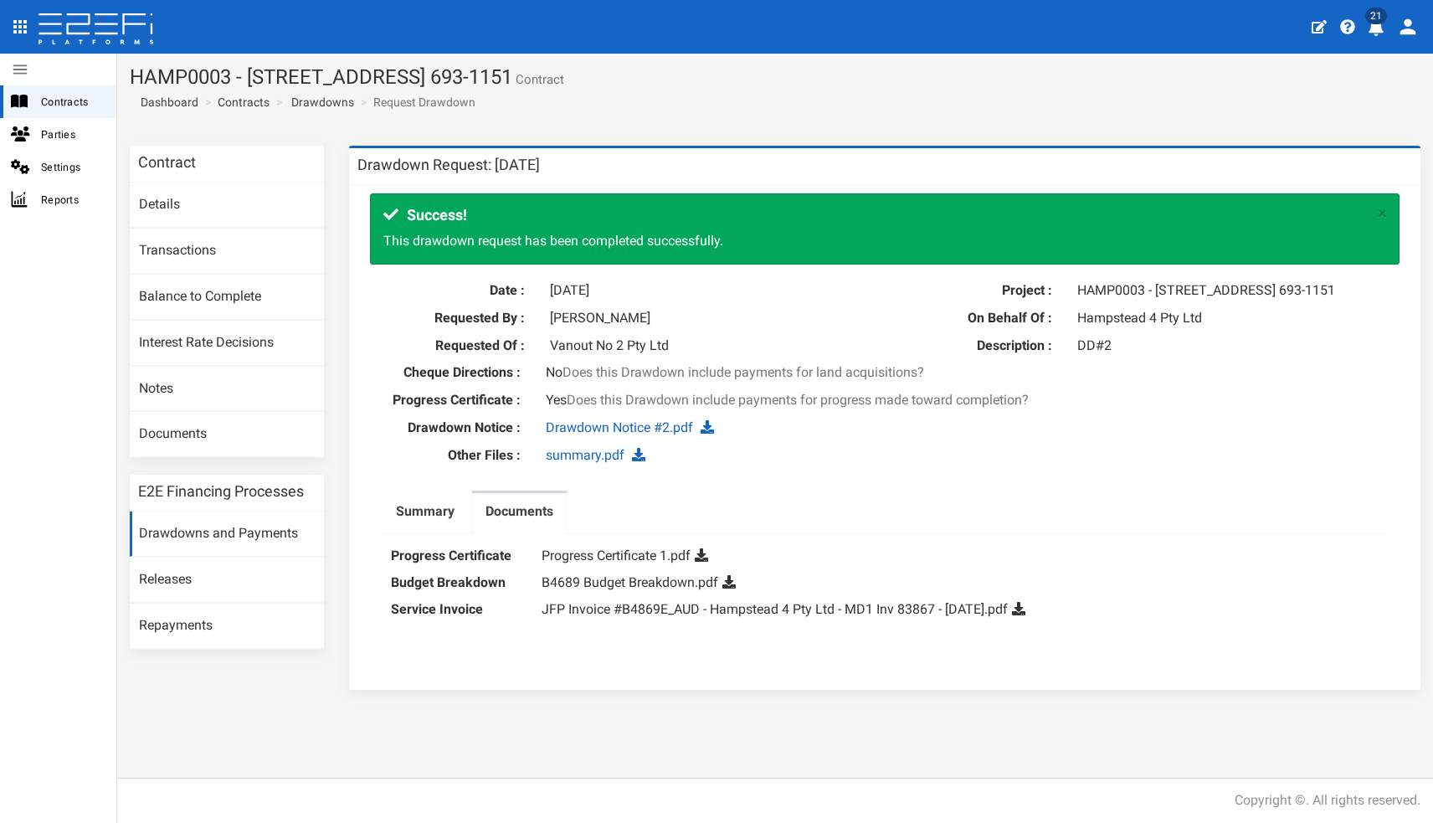
scroll to position [0, 0]
click at [649, 581] on link "B4689 Budget Breakdown.pdf" at bounding box center [629, 582] width 177 height 16
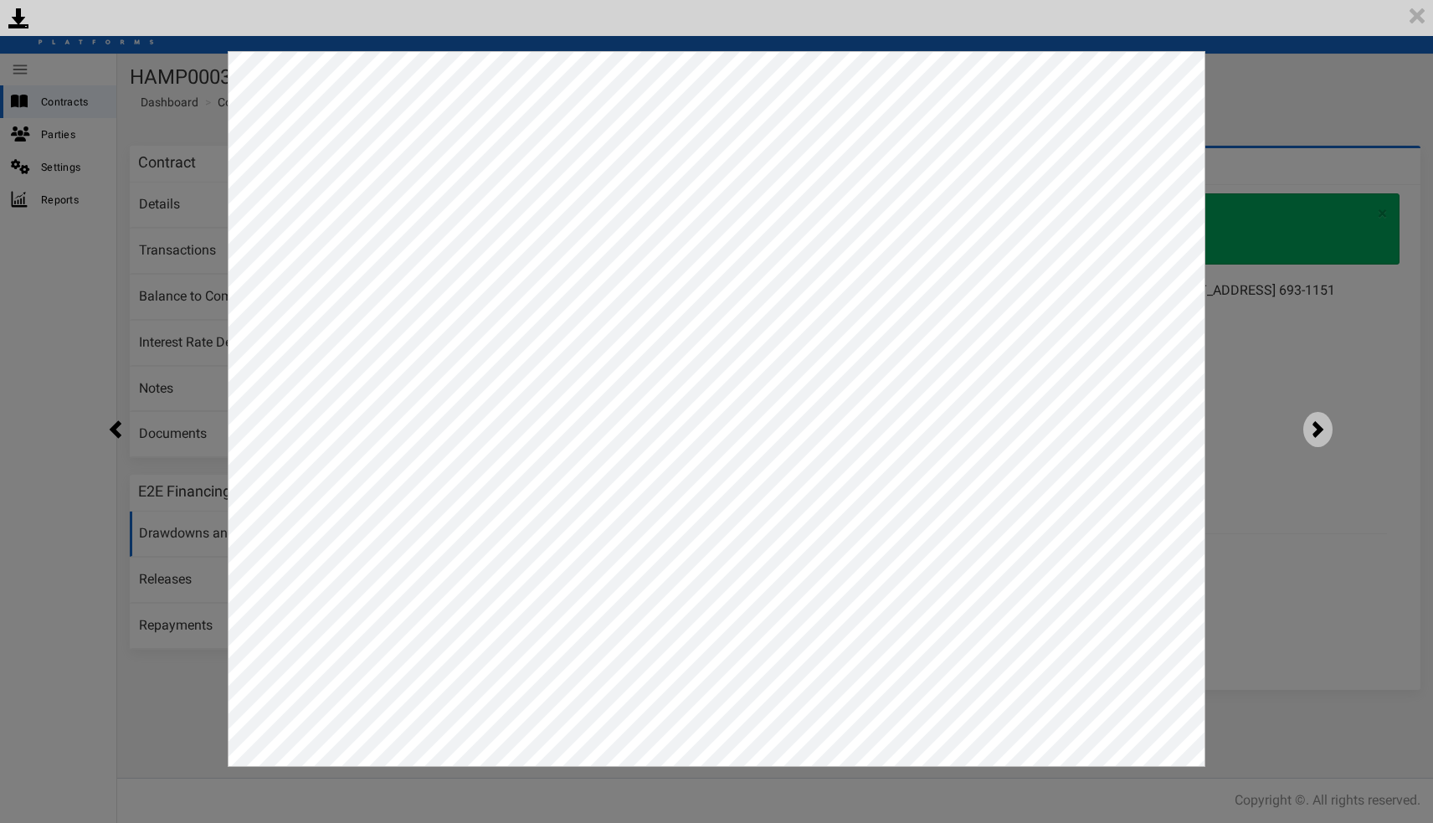
click at [1316, 426] on img at bounding box center [1317, 429] width 29 height 35
click at [1315, 427] on div "<p>Your browser does not support iframes.</p><script type="text/javascript">ale…" at bounding box center [716, 411] width 1433 height 823
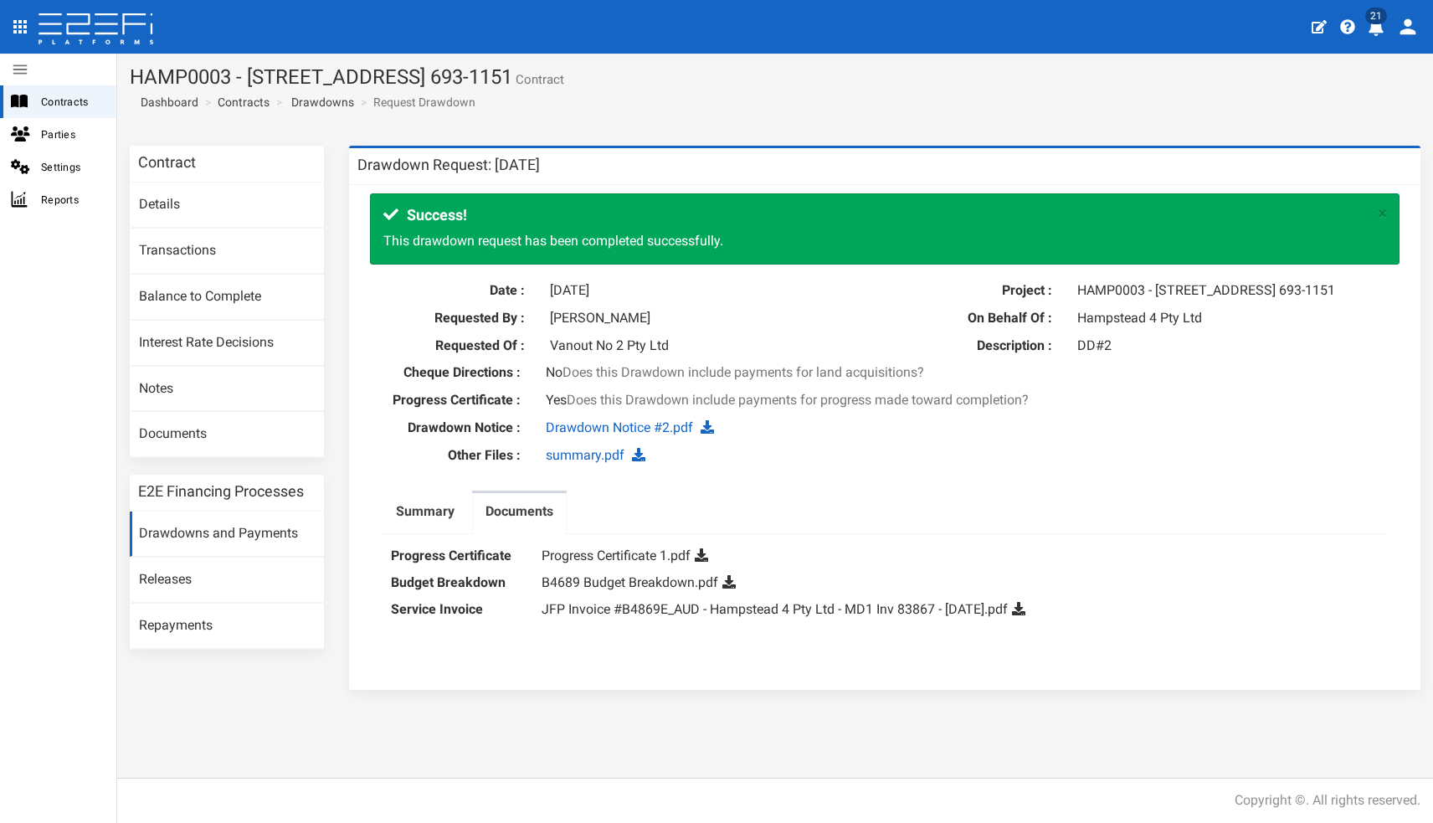
click at [518, 520] on label "Documents" at bounding box center [519, 511] width 68 height 19
click at [432, 520] on label "Summary" at bounding box center [425, 511] width 59 height 19
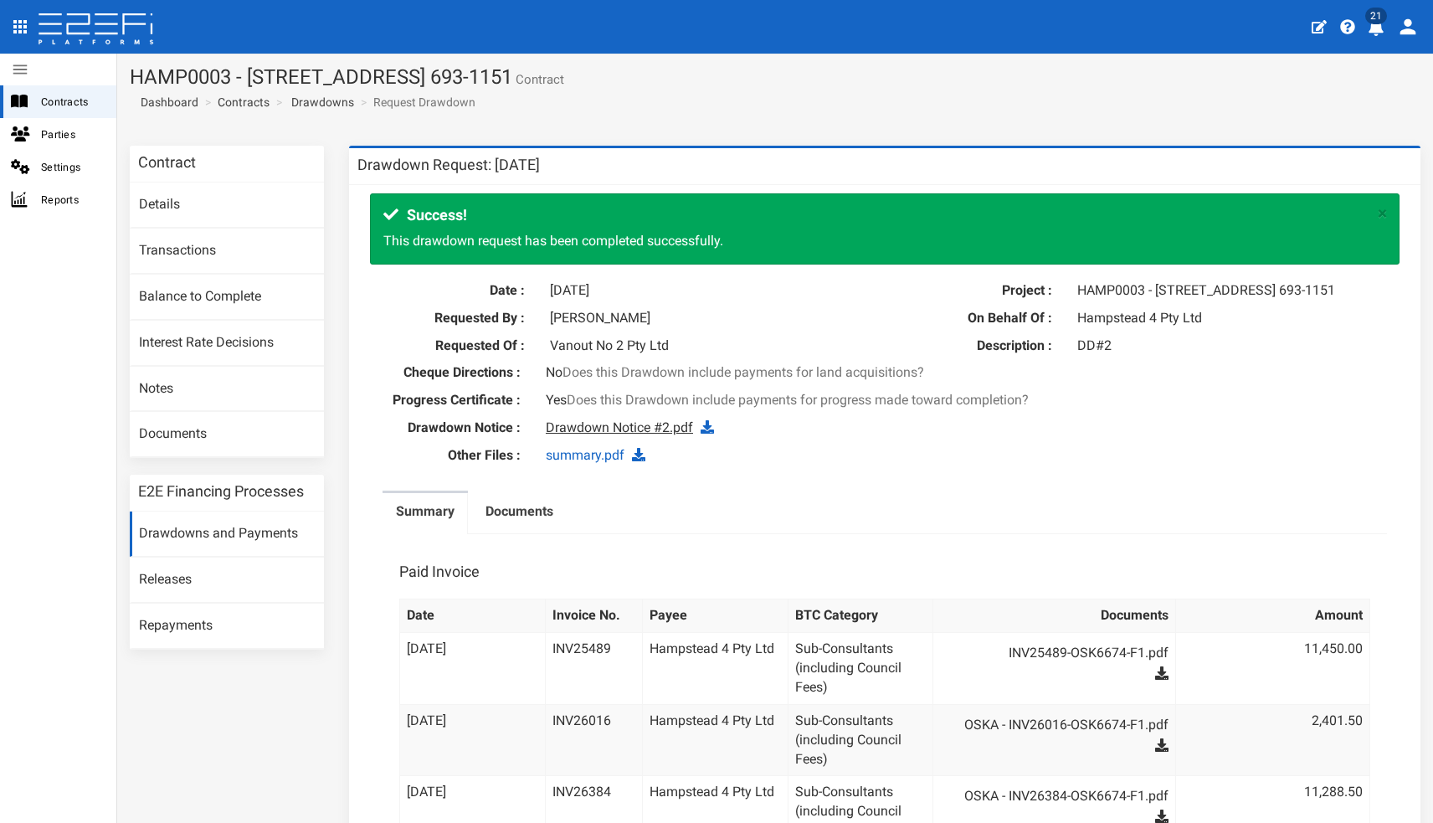
click at [638, 435] on link "Drawdown Notice #2.pdf" at bounding box center [619, 427] width 147 height 16
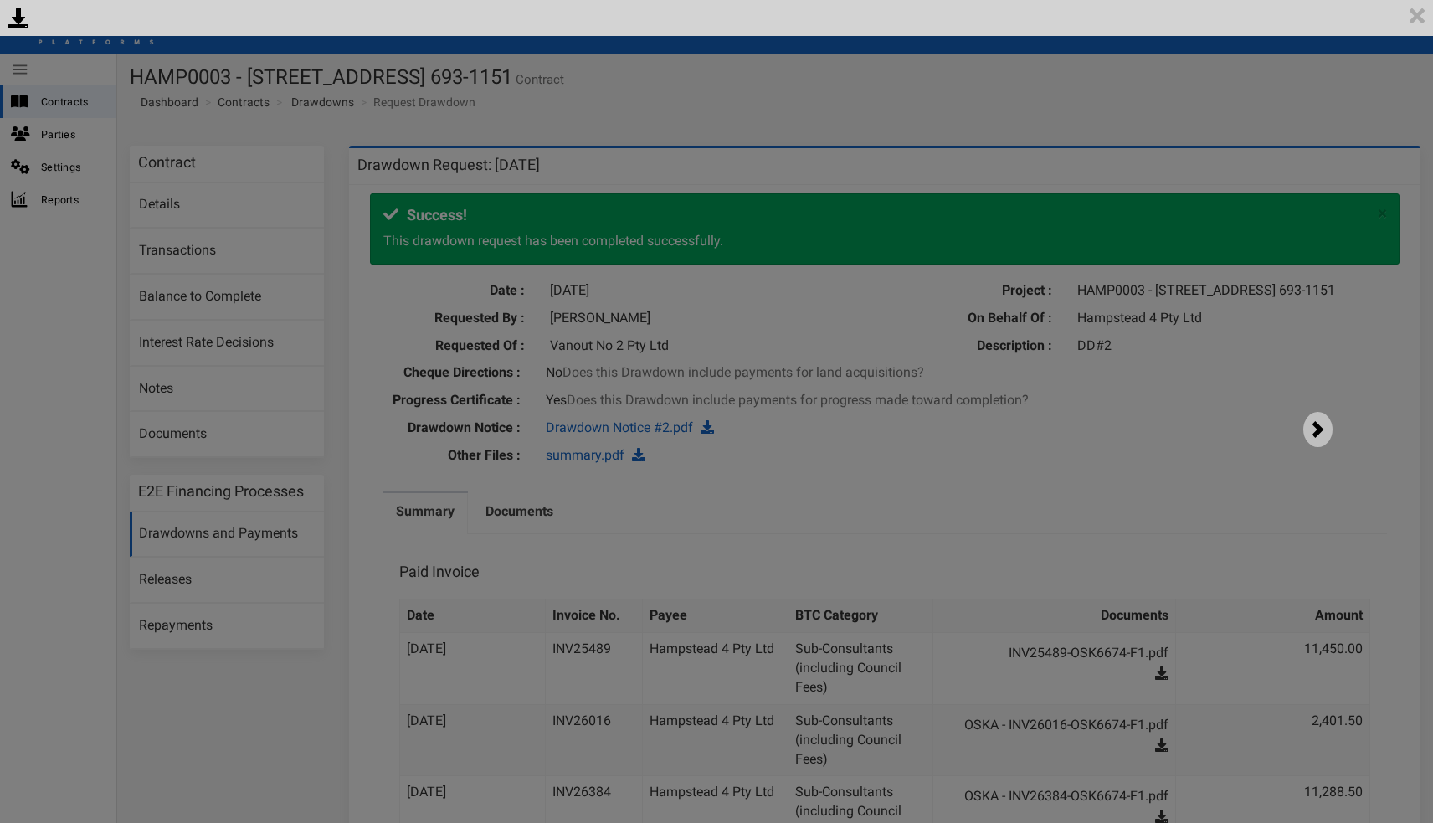
click at [1324, 430] on img at bounding box center [1317, 429] width 29 height 35
click at [1315, 430] on img at bounding box center [1317, 429] width 29 height 35
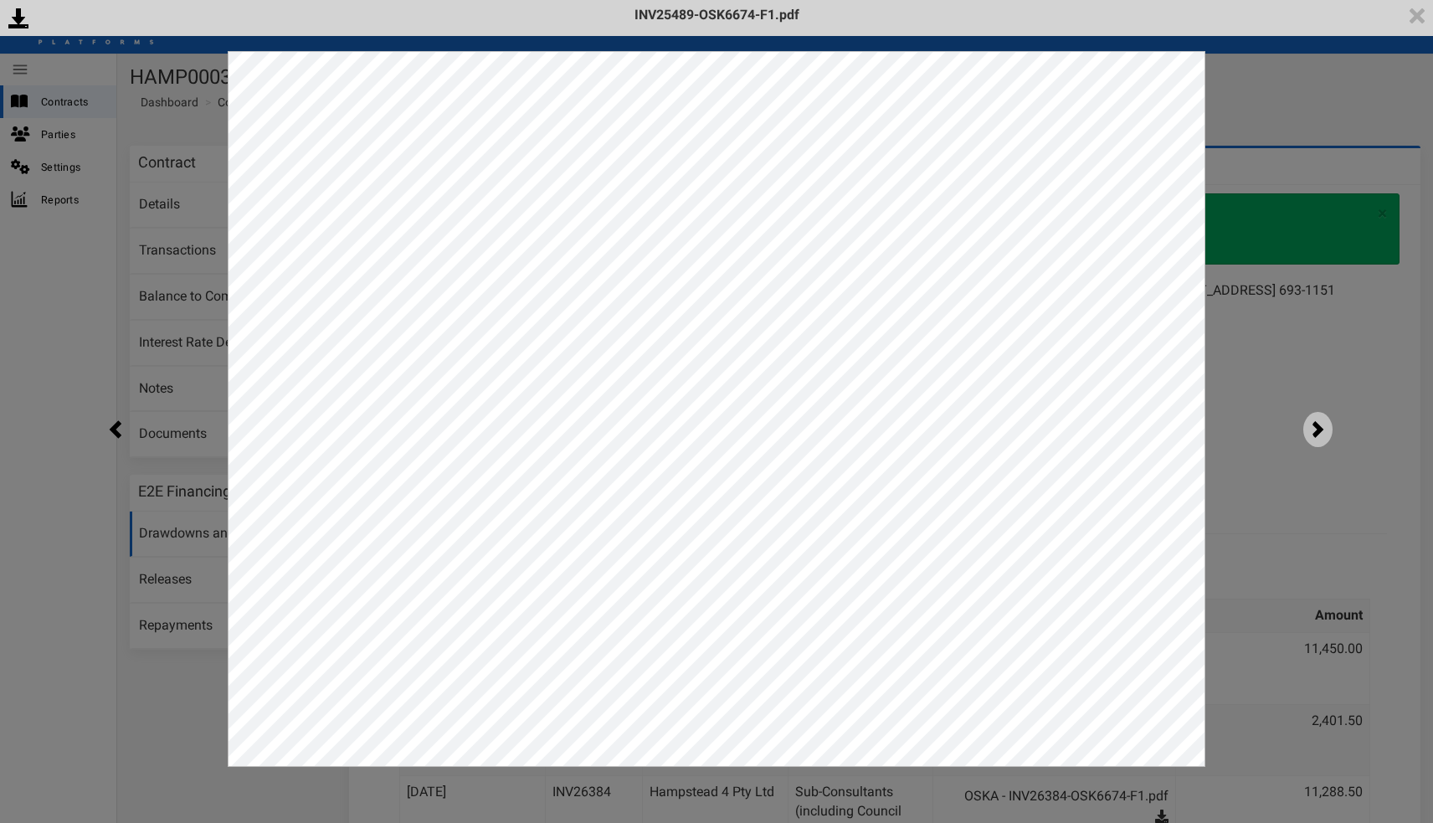
click at [1315, 430] on img at bounding box center [1317, 429] width 29 height 35
click at [1231, 306] on div "<p>Your browser does not support iframes.</p><script type="text/javascript">ale…" at bounding box center [716, 411] width 1433 height 823
